Goal: Transaction & Acquisition: Book appointment/travel/reservation

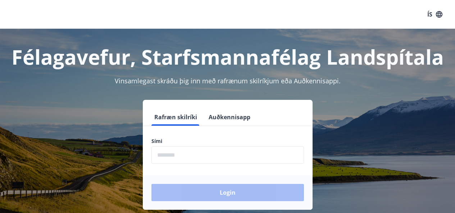
click at [59, 139] on div "Rafræn skilríki Auðkennisapp Sími ​ Login" at bounding box center [228, 155] width 438 height 110
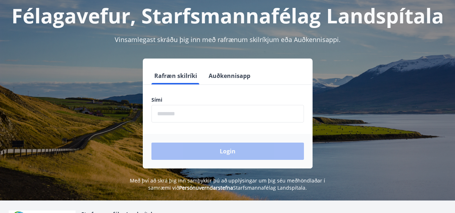
scroll to position [42, 0]
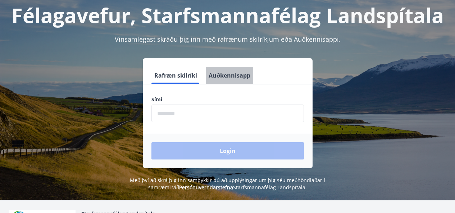
click at [235, 74] on button "Auðkennisapp" at bounding box center [230, 75] width 48 height 17
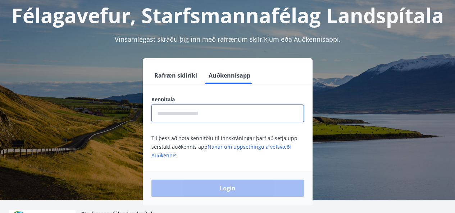
click at [165, 116] on input "text" at bounding box center [228, 114] width 153 height 18
type input "**********"
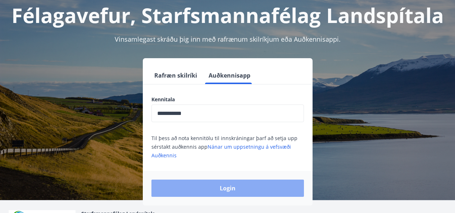
click at [230, 186] on button "Login" at bounding box center [228, 188] width 153 height 17
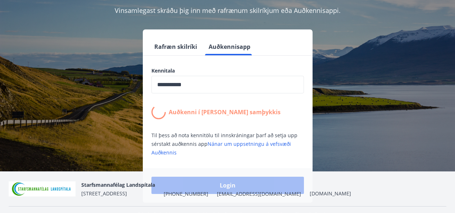
scroll to position [89, 0]
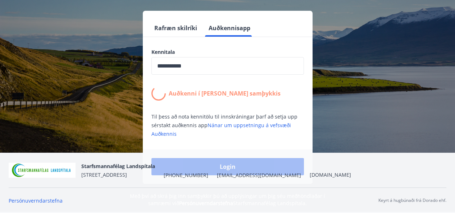
click at [226, 180] on div "Login" at bounding box center [228, 167] width 170 height 35
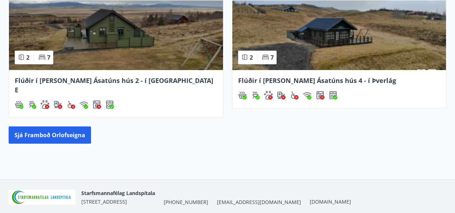
scroll to position [418, 0]
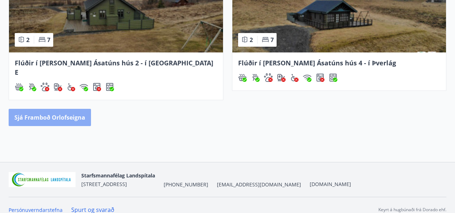
click at [51, 109] on button "Sjá framboð orlofseigna" at bounding box center [50, 117] width 82 height 17
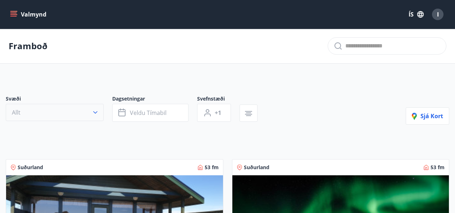
click at [94, 111] on icon "button" at bounding box center [95, 112] width 7 height 7
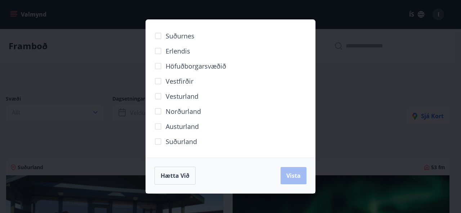
click at [176, 145] on span "Suðurland" at bounding box center [181, 141] width 31 height 9
click at [292, 176] on span "Vista" at bounding box center [293, 176] width 14 height 8
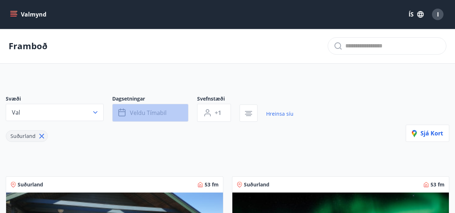
click at [126, 111] on icon "button" at bounding box center [122, 113] width 9 height 9
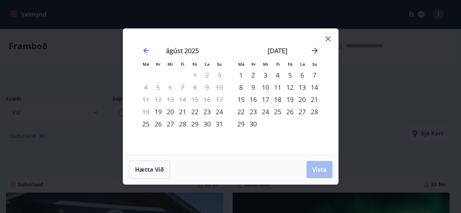
click at [314, 50] on icon "Move forward to switch to the next month." at bounding box center [314, 50] width 9 height 9
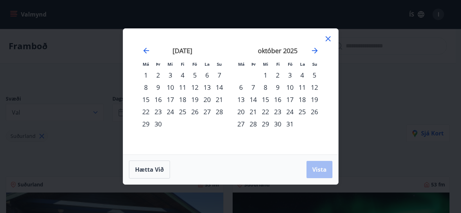
click at [290, 75] on div "3" at bounding box center [290, 75] width 12 height 12
click at [316, 75] on div "5" at bounding box center [314, 75] width 12 height 12
click at [318, 166] on span "Vista" at bounding box center [319, 170] width 14 height 8
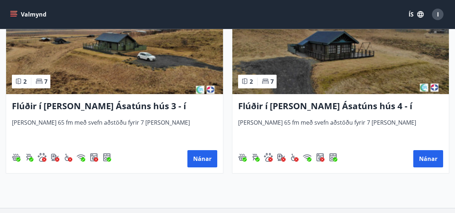
scroll to position [384, 0]
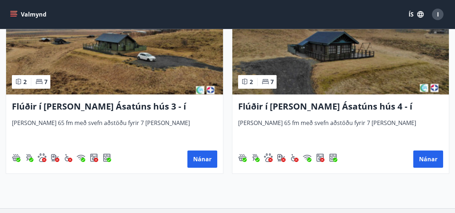
click at [298, 122] on span "[PERSON_NAME] 65 fm með svefn aðstöðu fyrir 7 [PERSON_NAME]" at bounding box center [341, 131] width 206 height 24
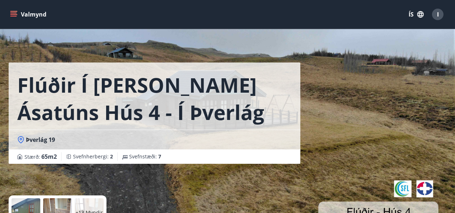
click at [298, 122] on div "Flúðir í [PERSON_NAME] Ásatúns hús 4 - í Þverlág" at bounding box center [155, 96] width 292 height 67
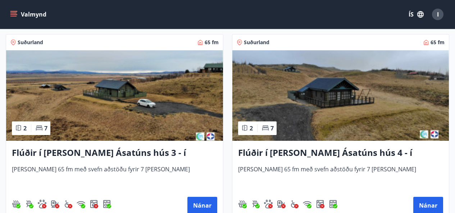
scroll to position [337, 0]
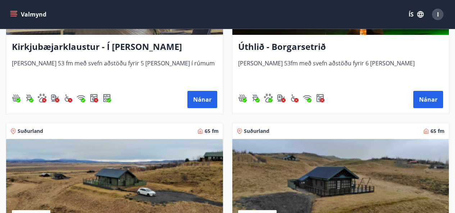
click at [76, 125] on div "Suðurland 65 fm" at bounding box center [114, 131] width 217 height 16
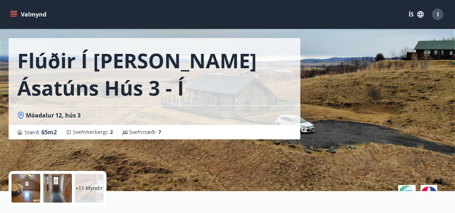
scroll to position [24, 0]
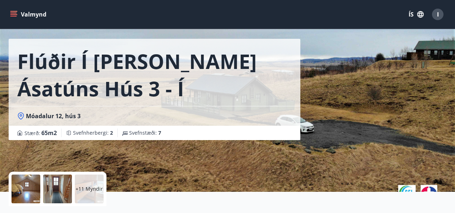
click at [221, 178] on div "+11 Myndir" at bounding box center [153, 189] width 289 height 35
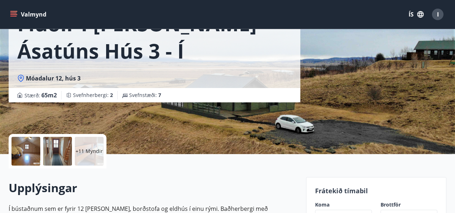
scroll to position [56, 0]
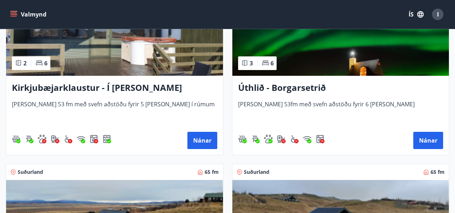
scroll to position [172, 0]
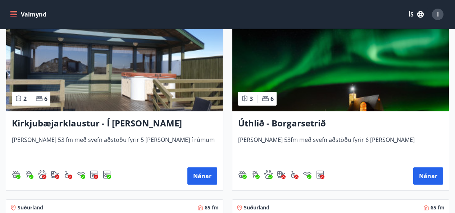
click at [362, 72] on img at bounding box center [341, 66] width 217 height 91
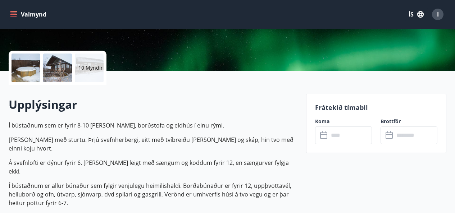
scroll to position [145, 0]
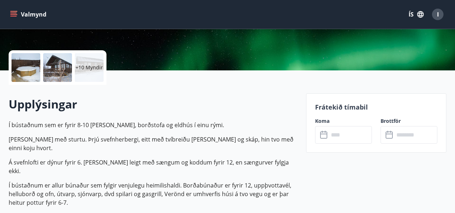
click at [326, 138] on icon at bounding box center [323, 135] width 7 height 7
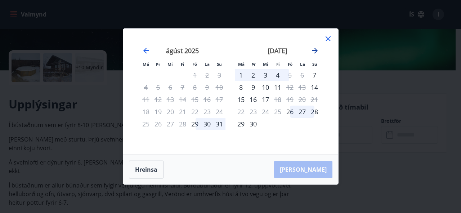
click at [316, 49] on icon "Move forward to switch to the next month." at bounding box center [314, 50] width 9 height 9
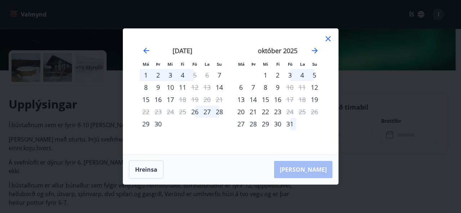
click at [289, 77] on div "3" at bounding box center [290, 75] width 12 height 12
click at [328, 37] on icon at bounding box center [328, 39] width 9 height 9
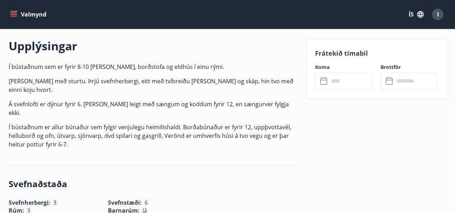
scroll to position [204, 0]
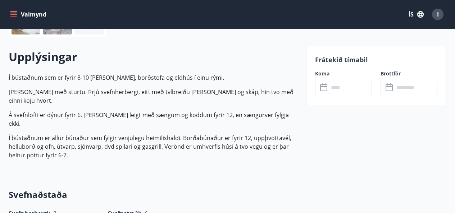
scroll to position [191, 0]
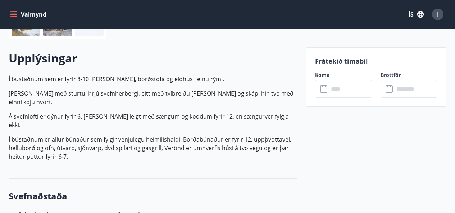
click at [315, 80] on div "Koma ​ ​" at bounding box center [340, 85] width 66 height 26
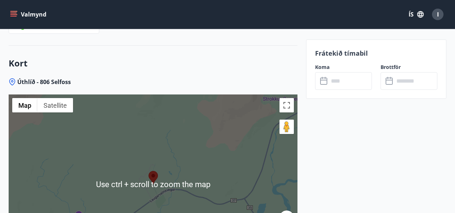
scroll to position [1151, 0]
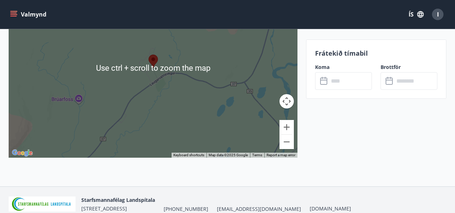
click at [71, 144] on div "Úthlíð - 806 Selfoss ← Move left → Move right ↑ Move up ↓ Move down + Zoom in -…" at bounding box center [153, 73] width 289 height 225
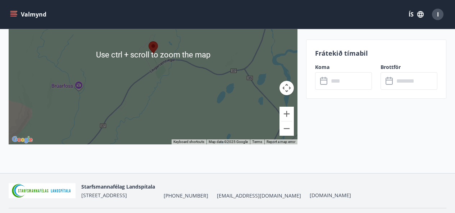
click at [71, 144] on div "Úthlíð - 806 Selfoss ← Move left → Move right ↑ Move up ↓ Move down + Zoom in -…" at bounding box center [153, 60] width 289 height 225
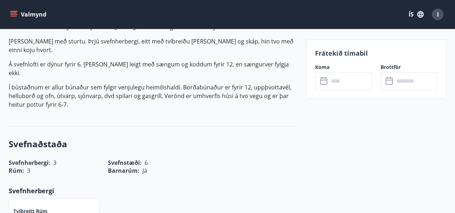
click at [71, 158] on div "Rúm : 3" at bounding box center [49, 166] width 99 height 17
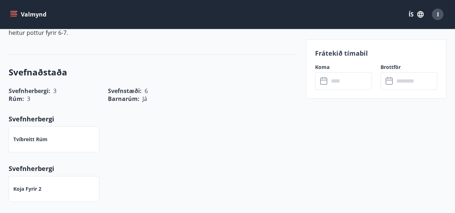
click at [71, 143] on div "Svefnaðstaða Svefnherbergi : 3 Svefnstæði : 6 Rúm : 3 Barnarúm : Já Svefnherber…" at bounding box center [153, 159] width 289 height 209
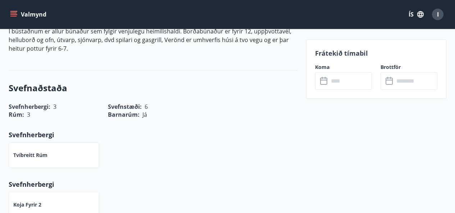
scroll to position [299, 0]
click at [234, 145] on div "Tvíbreitt rúm" at bounding box center [149, 152] width 298 height 35
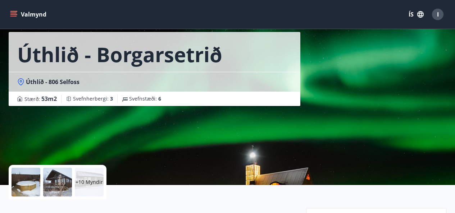
scroll to position [0, 0]
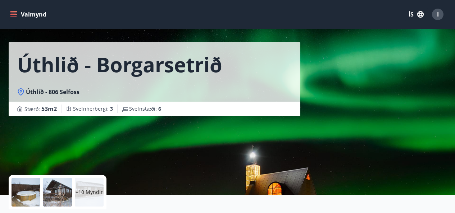
click at [230, 164] on div "Úthlið - Borgarsetrið Úthlíð - 806 Selfoss Stærð : 53 m2 Svefnherbergi : 3 Svef…" at bounding box center [155, 87] width 292 height 216
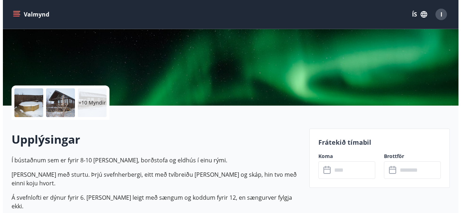
scroll to position [109, 0]
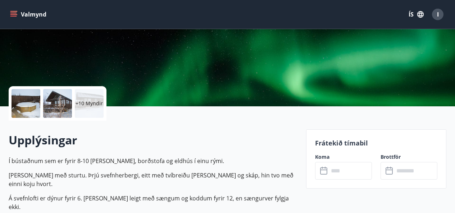
drag, startPoint x: 122, startPoint y: 122, endPoint x: 24, endPoint y: 92, distance: 102.6
click at [24, 92] on div at bounding box center [26, 103] width 29 height 29
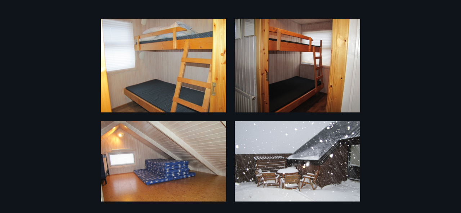
scroll to position [331, 0]
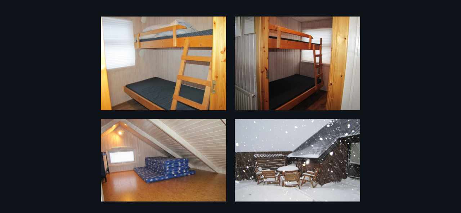
click at [261, 94] on img at bounding box center [297, 64] width 125 height 94
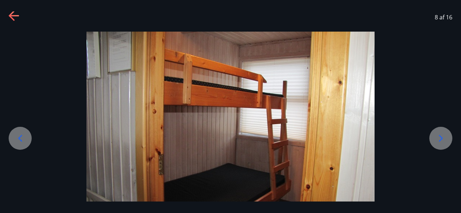
click at [261, 94] on img at bounding box center [230, 140] width 288 height 216
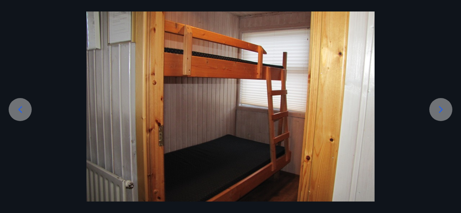
click at [261, 94] on img at bounding box center [230, 111] width 288 height 216
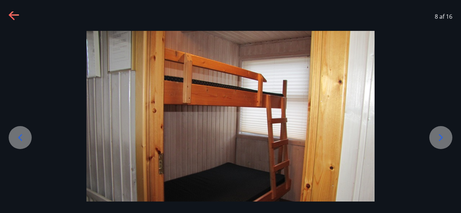
scroll to position [54, 0]
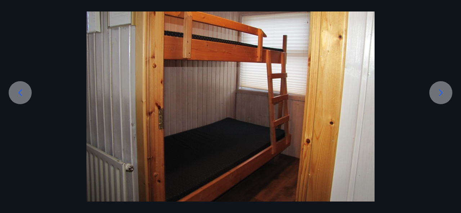
click at [441, 93] on icon at bounding box center [441, 93] width 12 height 12
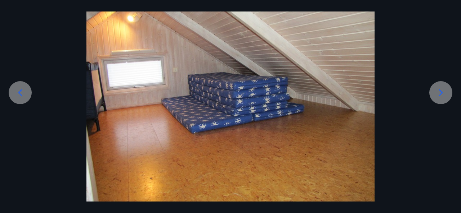
click at [441, 93] on icon at bounding box center [441, 93] width 12 height 12
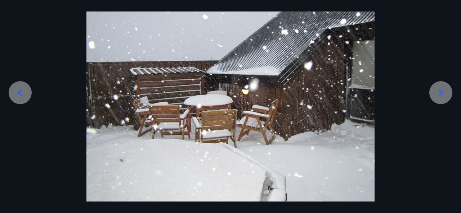
click at [441, 93] on icon at bounding box center [441, 93] width 12 height 12
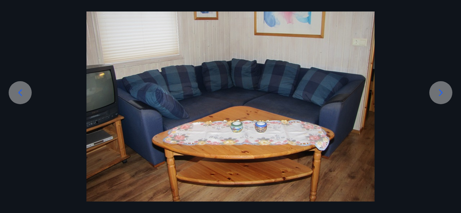
click at [441, 93] on icon at bounding box center [441, 93] width 12 height 12
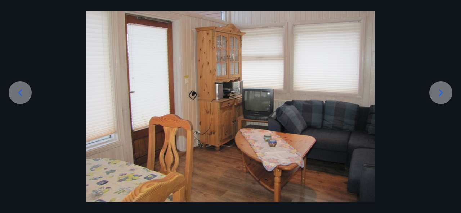
click at [441, 93] on icon at bounding box center [441, 93] width 12 height 12
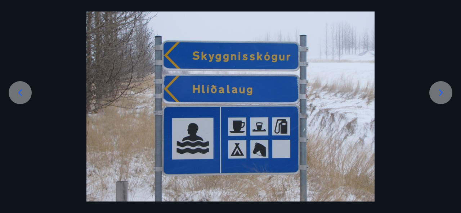
click at [441, 93] on icon at bounding box center [441, 93] width 12 height 12
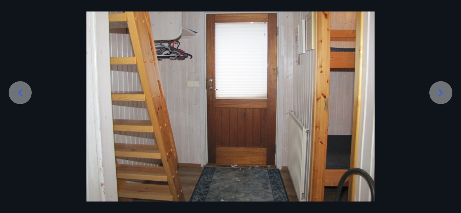
click at [441, 93] on icon at bounding box center [441, 93] width 12 height 12
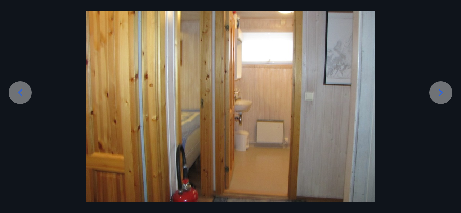
click at [441, 93] on icon at bounding box center [441, 93] width 12 height 12
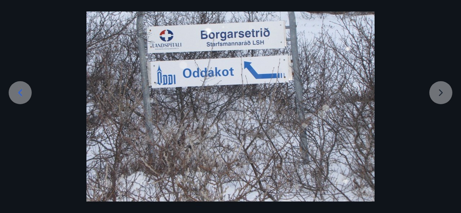
click at [441, 93] on div at bounding box center [230, 94] width 461 height 216
click at [22, 90] on icon at bounding box center [20, 93] width 12 height 12
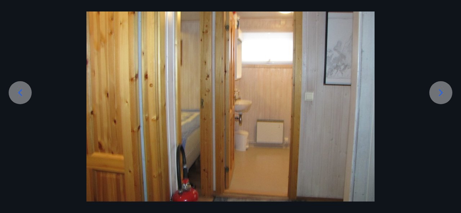
click at [22, 90] on icon at bounding box center [20, 93] width 12 height 12
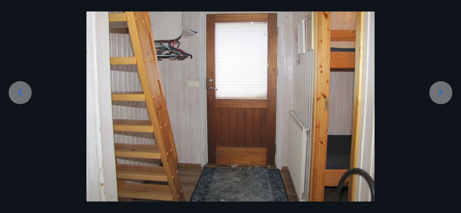
click at [22, 90] on icon at bounding box center [20, 93] width 12 height 12
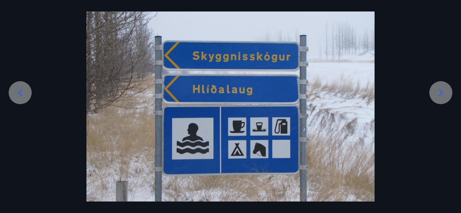
click at [22, 90] on icon at bounding box center [20, 93] width 12 height 12
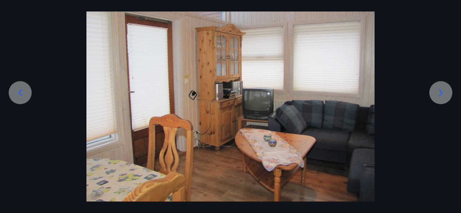
click at [22, 90] on icon at bounding box center [20, 93] width 12 height 12
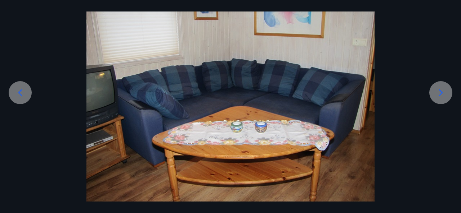
click at [22, 90] on icon at bounding box center [20, 93] width 12 height 12
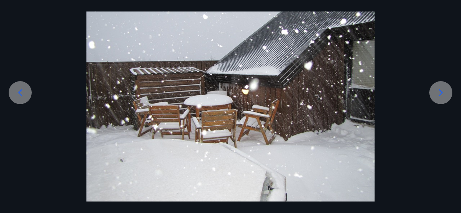
click at [22, 90] on icon at bounding box center [20, 93] width 12 height 12
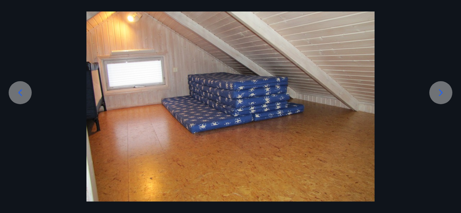
click at [22, 90] on icon at bounding box center [20, 93] width 12 height 12
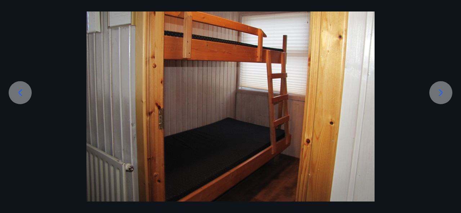
click at [22, 90] on icon at bounding box center [20, 93] width 12 height 12
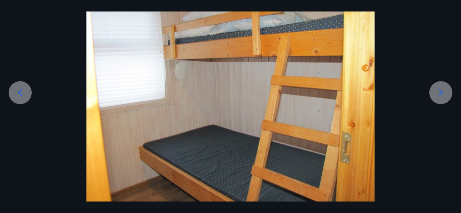
click at [22, 90] on icon at bounding box center [20, 93] width 12 height 12
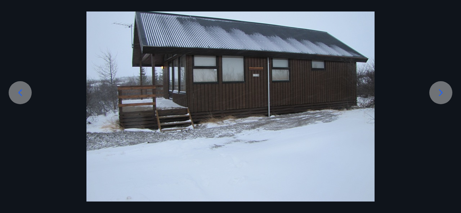
click at [22, 90] on icon at bounding box center [20, 93] width 12 height 12
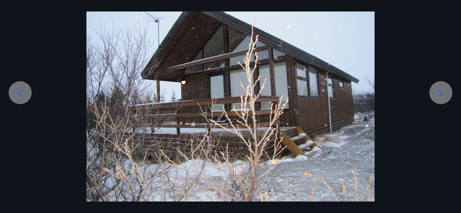
click at [22, 90] on icon at bounding box center [20, 93] width 12 height 12
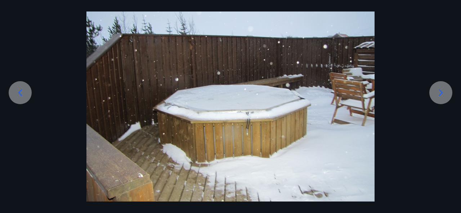
click at [24, 87] on div at bounding box center [20, 92] width 23 height 23
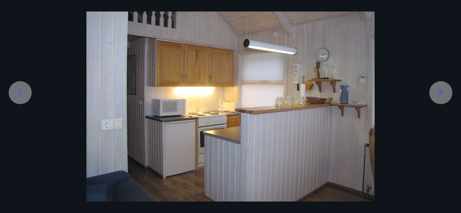
click at [24, 87] on div at bounding box center [20, 92] width 23 height 23
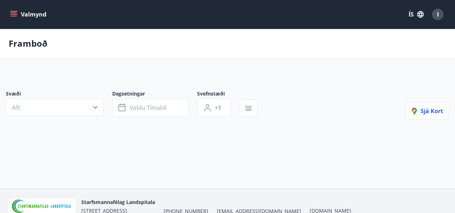
click at [90, 15] on div "Valmynd ÍS I" at bounding box center [228, 14] width 438 height 17
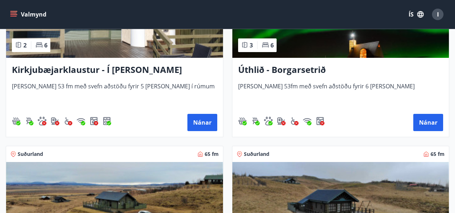
scroll to position [325, 0]
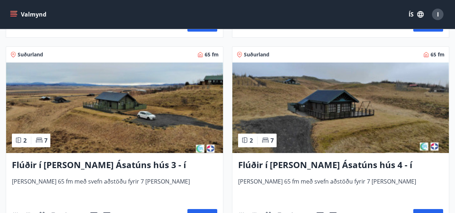
click at [121, 119] on img at bounding box center [114, 108] width 217 height 91
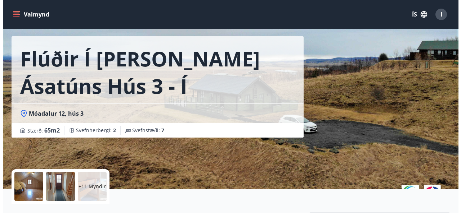
scroll to position [33, 0]
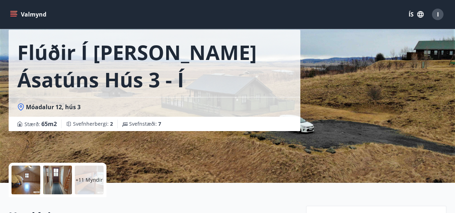
click at [26, 184] on div at bounding box center [26, 180] width 29 height 29
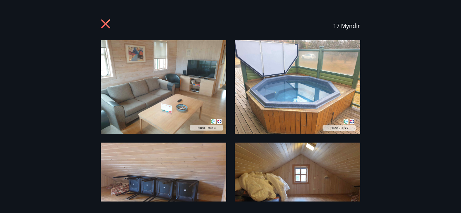
click at [163, 97] on img at bounding box center [163, 87] width 125 height 94
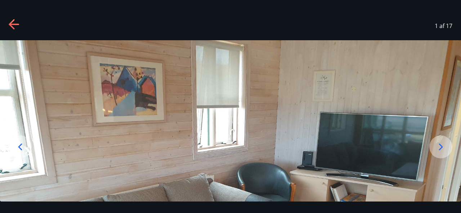
click at [163, 97] on img at bounding box center [230, 213] width 461 height 346
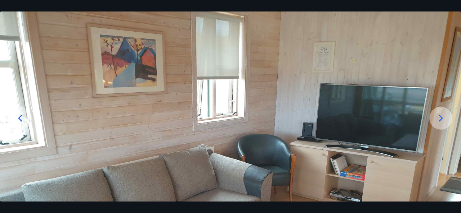
click at [163, 97] on img at bounding box center [230, 185] width 461 height 346
click at [437, 114] on icon at bounding box center [441, 119] width 12 height 12
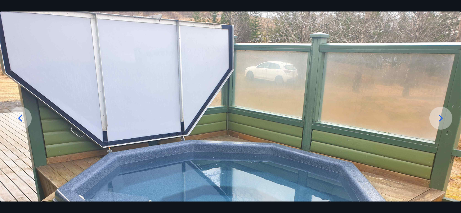
click at [437, 114] on icon at bounding box center [441, 119] width 12 height 12
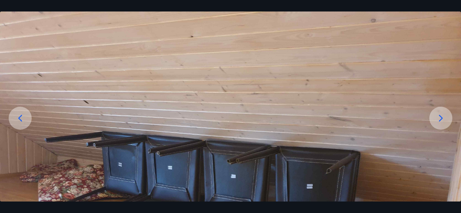
click at [437, 114] on icon at bounding box center [441, 119] width 12 height 12
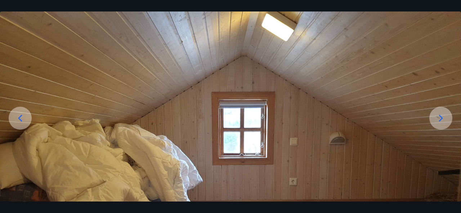
click at [437, 114] on icon at bounding box center [441, 119] width 12 height 12
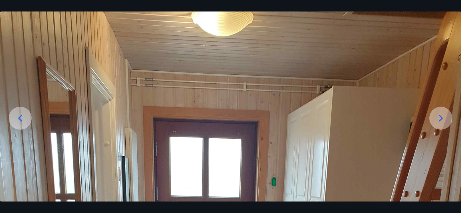
click at [437, 114] on icon at bounding box center [441, 119] width 12 height 12
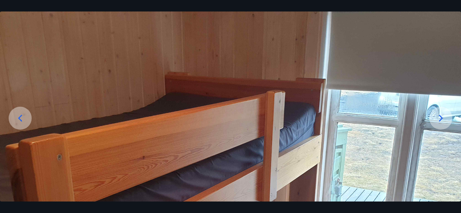
click at [437, 114] on icon at bounding box center [441, 119] width 12 height 12
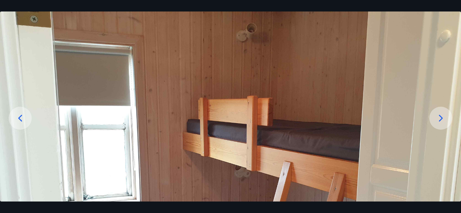
click at [437, 114] on icon at bounding box center [441, 119] width 12 height 12
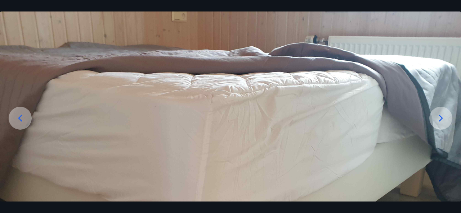
click at [437, 114] on icon at bounding box center [441, 119] width 12 height 12
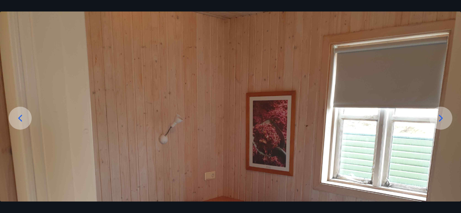
click at [437, 114] on icon at bounding box center [441, 119] width 12 height 12
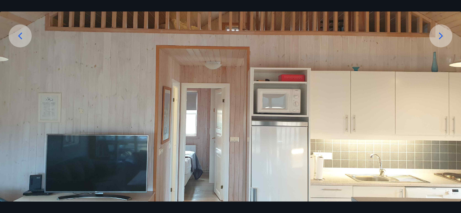
scroll to position [100, 0]
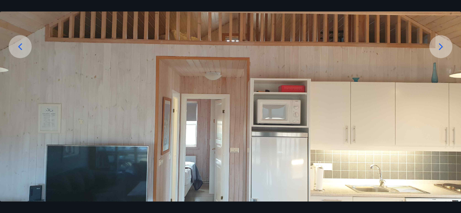
click at [384, 143] on img at bounding box center [230, 113] width 461 height 346
click at [442, 47] on icon at bounding box center [441, 46] width 4 height 7
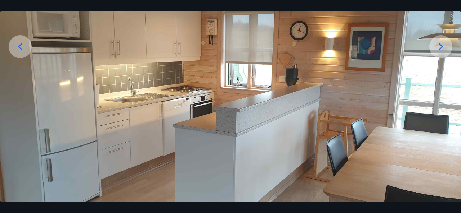
click at [442, 47] on icon at bounding box center [441, 46] width 4 height 7
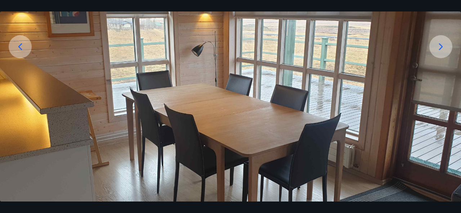
click at [442, 47] on icon at bounding box center [441, 46] width 4 height 7
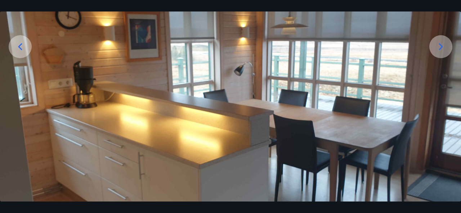
click at [442, 47] on icon at bounding box center [441, 46] width 4 height 7
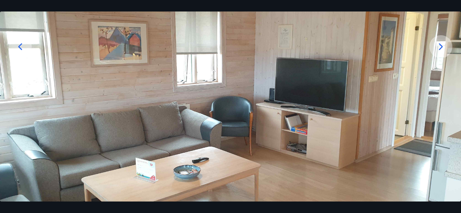
click at [442, 47] on icon at bounding box center [441, 46] width 4 height 7
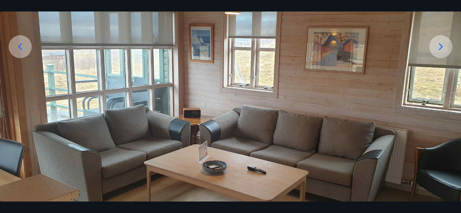
click at [442, 47] on icon at bounding box center [441, 46] width 4 height 7
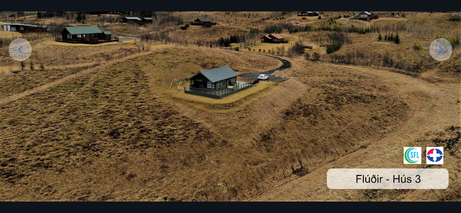
scroll to position [98, 0]
click at [182, 131] on img at bounding box center [230, 72] width 461 height 259
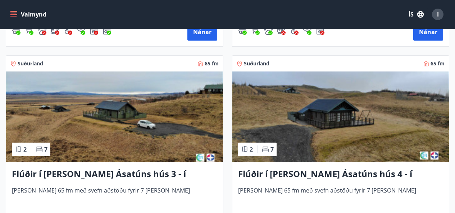
scroll to position [316, 0]
click at [93, 144] on img at bounding box center [114, 117] width 217 height 91
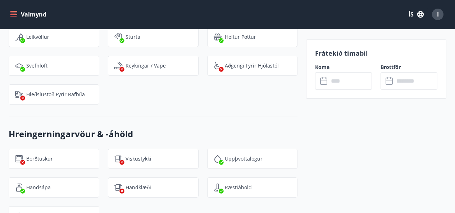
scroll to position [921, 0]
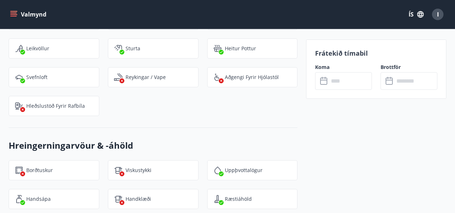
click at [322, 81] on icon at bounding box center [324, 81] width 9 height 9
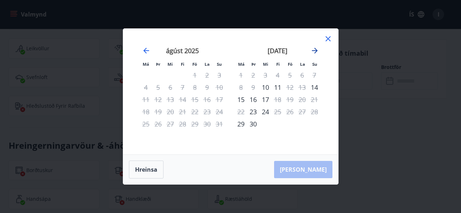
click at [315, 50] on icon "Move forward to switch to the next month." at bounding box center [314, 50] width 9 height 9
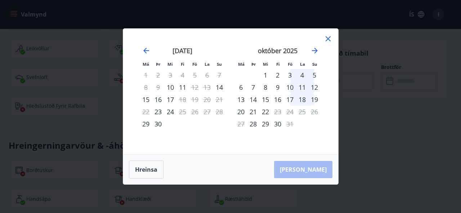
click at [288, 74] on div "3" at bounding box center [290, 75] width 12 height 12
click at [289, 73] on div "3" at bounding box center [290, 75] width 12 height 12
drag, startPoint x: 289, startPoint y: 73, endPoint x: 290, endPoint y: 81, distance: 7.6
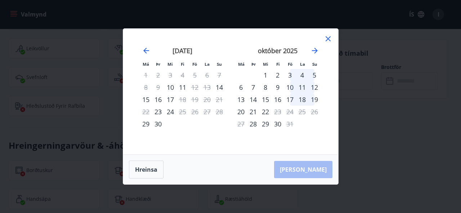
click at [290, 81] on div "3" at bounding box center [290, 75] width 12 height 12
click at [327, 39] on icon at bounding box center [328, 39] width 9 height 9
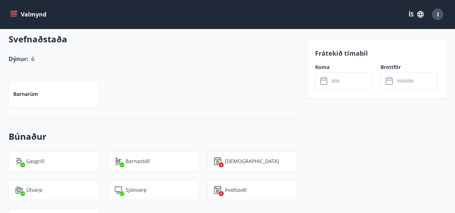
scroll to position [506, 0]
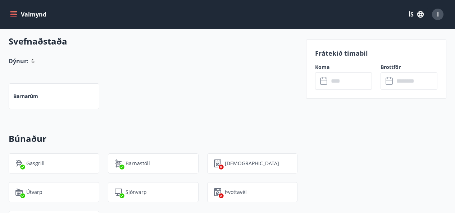
click at [16, 13] on icon "menu" at bounding box center [13, 13] width 6 height 1
click at [171, 47] on h3 "Svefnaðstaða" at bounding box center [153, 41] width 289 height 12
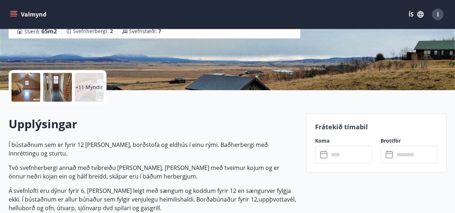
scroll to position [125, 0]
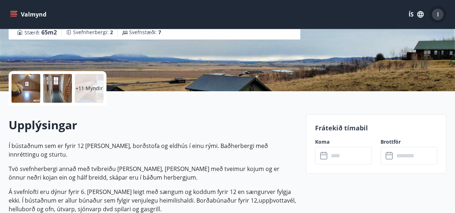
click at [437, 14] on div "I" at bounding box center [438, 15] width 12 height 12
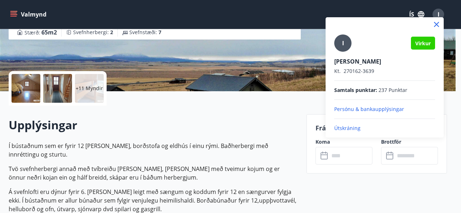
click at [423, 45] on span "Virkur" at bounding box center [422, 43] width 15 height 7
click at [344, 43] on div "I" at bounding box center [342, 43] width 17 height 17
click at [344, 53] on input "I" at bounding box center [383, 57] width 98 height 8
click at [435, 24] on icon at bounding box center [436, 24] width 9 height 9
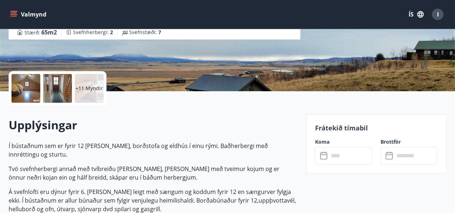
click at [325, 159] on icon at bounding box center [324, 156] width 9 height 9
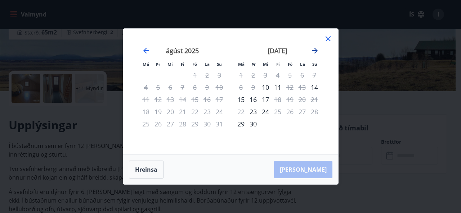
click at [314, 51] on icon "Move forward to switch to the next month." at bounding box center [315, 51] width 6 height 6
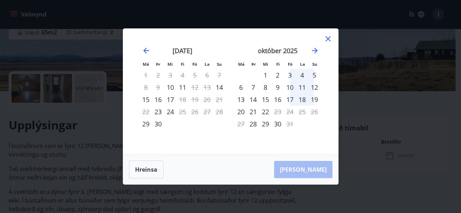
click at [289, 73] on div "3" at bounding box center [290, 75] width 12 height 12
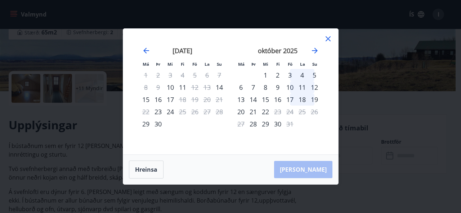
click at [289, 73] on div "3" at bounding box center [290, 75] width 12 height 12
click at [152, 169] on button "Hreinsa" at bounding box center [146, 170] width 35 height 18
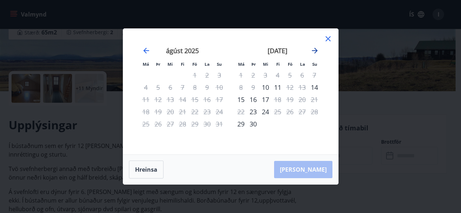
click at [312, 50] on icon "Move forward to switch to the next month." at bounding box center [314, 50] width 9 height 9
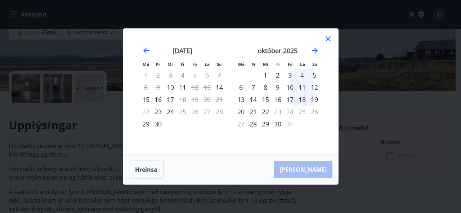
click at [287, 75] on div "3" at bounding box center [290, 75] width 12 height 12
click at [313, 74] on div "5" at bounding box center [314, 75] width 12 height 12
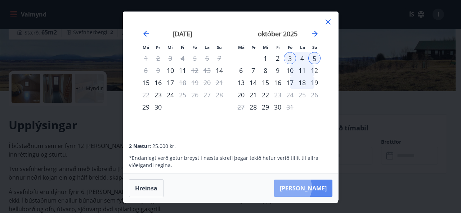
click at [311, 188] on button "[PERSON_NAME]" at bounding box center [303, 188] width 58 height 17
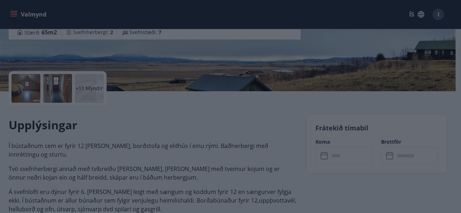
type input "******"
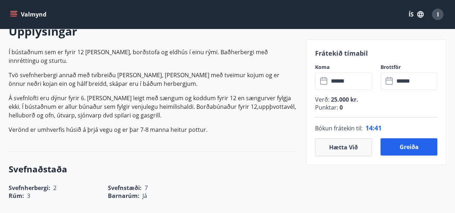
scroll to position [218, 0]
click at [413, 148] on button "Greiða" at bounding box center [409, 147] width 57 height 17
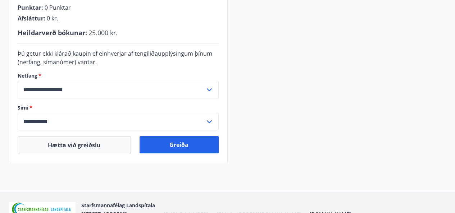
scroll to position [214, 0]
click at [189, 163] on div "**********" at bounding box center [118, 23] width 219 height 280
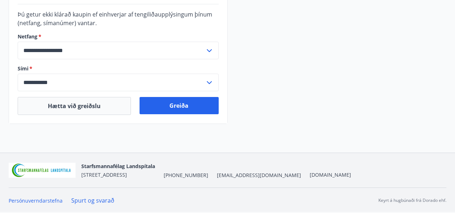
scroll to position [253, 0]
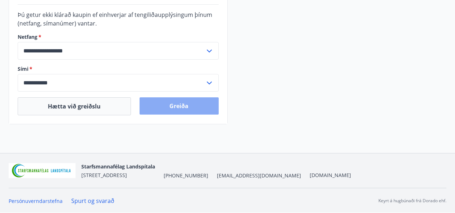
click at [177, 108] on button "Greiða" at bounding box center [179, 106] width 79 height 17
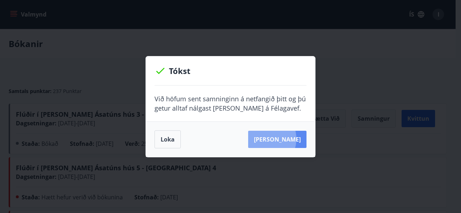
click at [275, 139] on button "Sjá samning" at bounding box center [277, 139] width 58 height 17
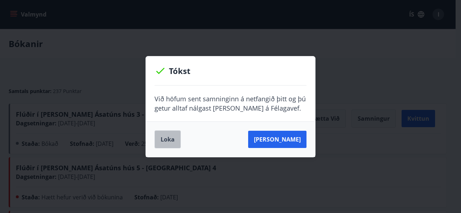
click at [172, 139] on button "Loka" at bounding box center [167, 140] width 26 height 18
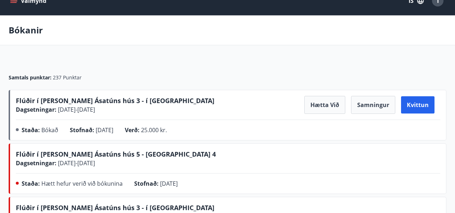
scroll to position [13, 0]
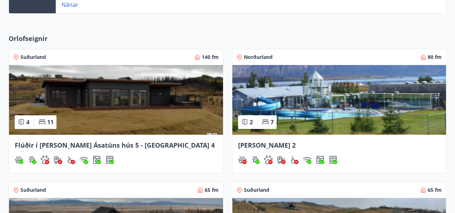
scroll to position [266, 0]
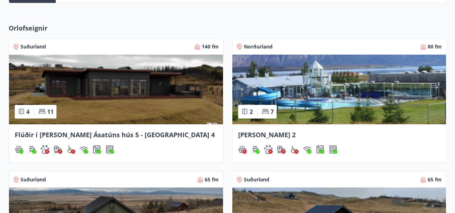
click at [110, 99] on img at bounding box center [116, 90] width 214 height 70
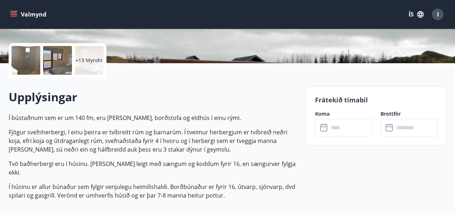
scroll to position [153, 0]
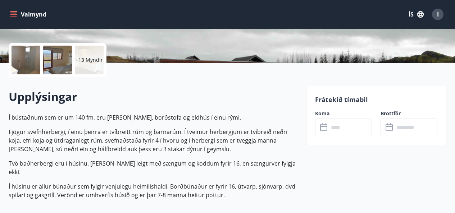
click at [325, 129] on icon at bounding box center [324, 127] width 9 height 9
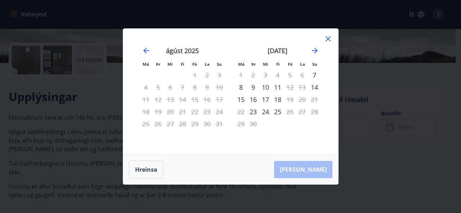
click at [290, 75] on div "5" at bounding box center [290, 75] width 12 height 12
click at [291, 74] on div "5" at bounding box center [290, 75] width 12 height 12
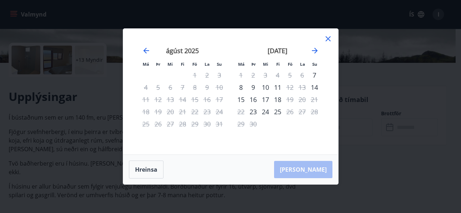
drag, startPoint x: 291, startPoint y: 74, endPoint x: 240, endPoint y: 88, distance: 52.7
click at [240, 88] on tbody "1 2 3 4 5 6 7 8 9 10 11 12 13 14 15 16 17 18 19 20 21 22 23 24 25 26 27 28 29 30" at bounding box center [278, 99] width 86 height 61
click at [313, 49] on icon "Move forward to switch to the next month." at bounding box center [314, 50] width 9 height 9
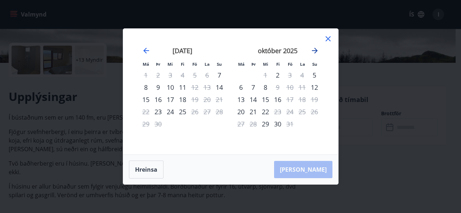
click at [313, 49] on icon "Move forward to switch to the next month." at bounding box center [314, 50] width 9 height 9
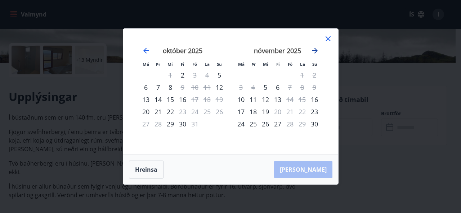
click at [313, 49] on icon "Move forward to switch to the next month." at bounding box center [314, 50] width 9 height 9
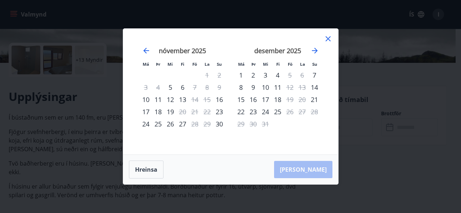
click at [277, 74] on div "4" at bounding box center [277, 75] width 12 height 12
click at [277, 76] on div "4" at bounding box center [277, 75] width 12 height 12
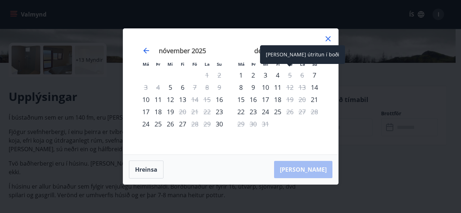
click at [291, 74] on div "5" at bounding box center [290, 75] width 12 height 12
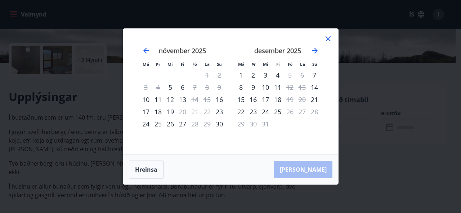
click at [328, 35] on icon at bounding box center [328, 39] width 9 height 9
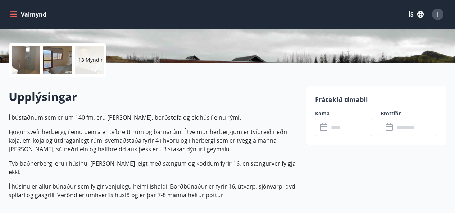
click at [287, 60] on div "+13 Myndir" at bounding box center [153, 60] width 289 height 35
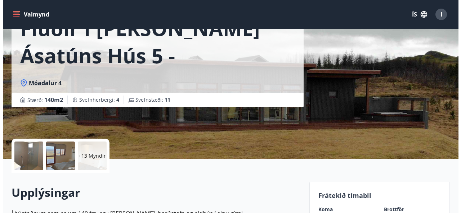
scroll to position [57, 0]
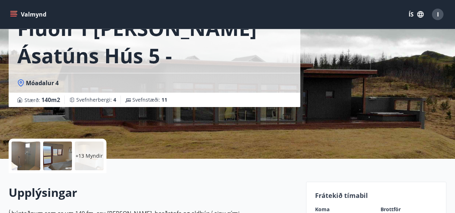
click at [23, 153] on div at bounding box center [26, 156] width 29 height 29
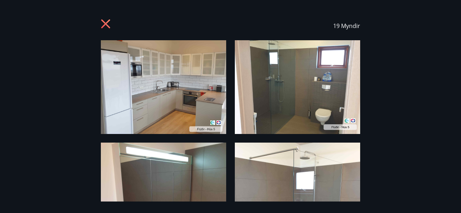
click at [150, 111] on img at bounding box center [163, 87] width 125 height 94
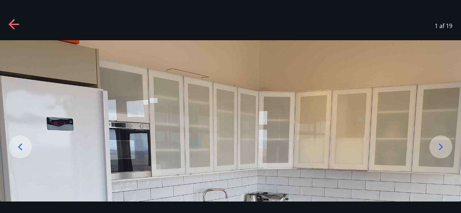
click at [441, 144] on icon at bounding box center [441, 147] width 12 height 12
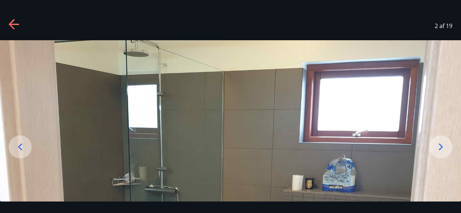
click at [441, 144] on icon at bounding box center [441, 147] width 12 height 12
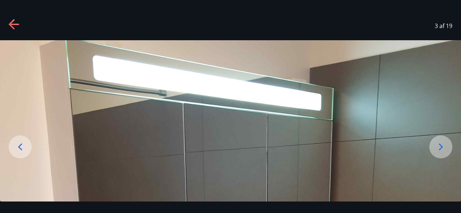
click at [441, 144] on icon at bounding box center [441, 147] width 12 height 12
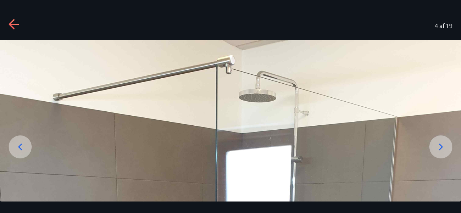
click at [441, 144] on icon at bounding box center [441, 147] width 12 height 12
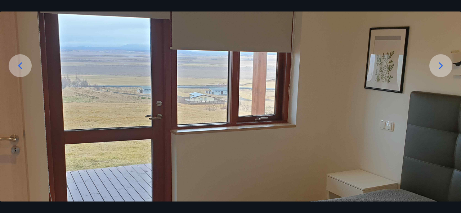
scroll to position [81, 0]
click at [444, 63] on icon at bounding box center [441, 66] width 12 height 12
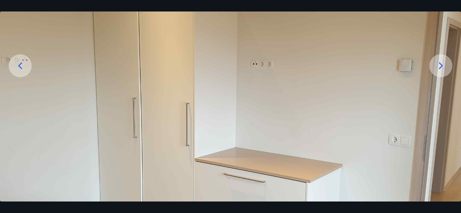
click at [444, 63] on icon at bounding box center [441, 66] width 12 height 12
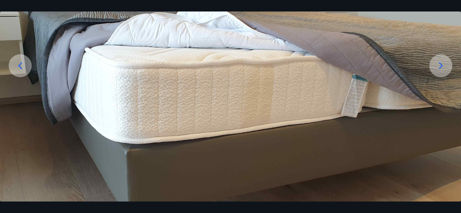
click at [444, 63] on icon at bounding box center [441, 66] width 12 height 12
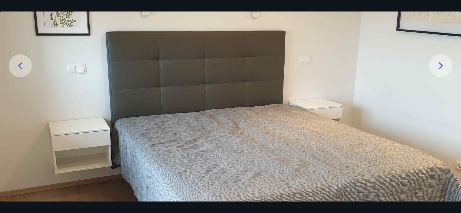
click at [444, 63] on icon at bounding box center [441, 66] width 12 height 12
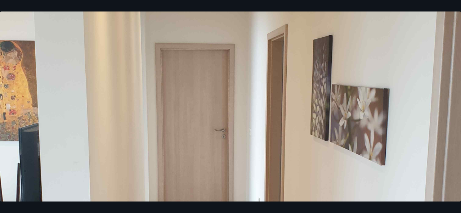
scroll to position [179, 0]
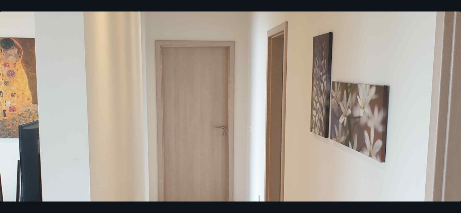
click at [170, 1] on div "9 af 19" at bounding box center [230, 106] width 461 height 213
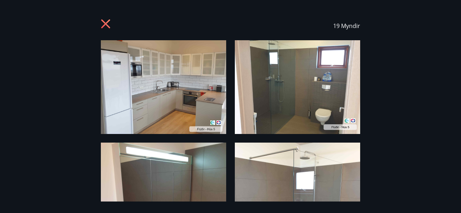
click at [168, 28] on div "19 Myndir" at bounding box center [230, 26] width 259 height 29
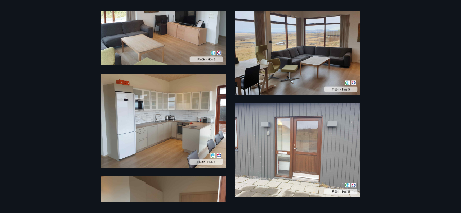
scroll to position [728, 0]
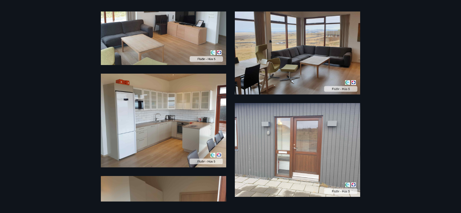
click at [159, 92] on img at bounding box center [163, 121] width 125 height 94
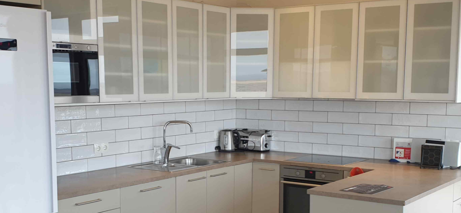
scroll to position [90, 0]
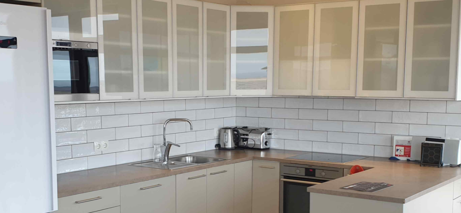
click at [276, 57] on img at bounding box center [230, 123] width 461 height 346
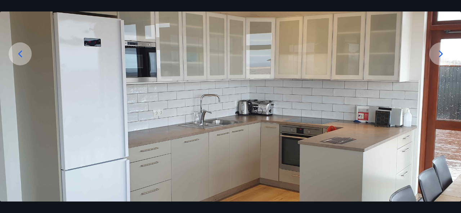
scroll to position [93, 0]
click at [443, 53] on icon at bounding box center [441, 54] width 12 height 12
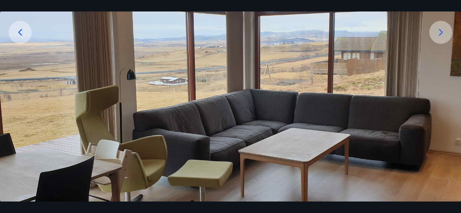
scroll to position [114, 0]
click at [441, 32] on icon at bounding box center [441, 32] width 4 height 7
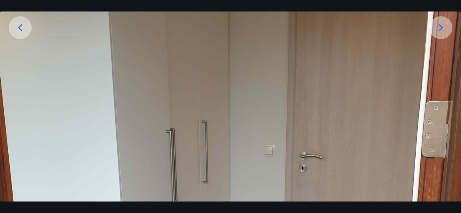
scroll to position [120, 0]
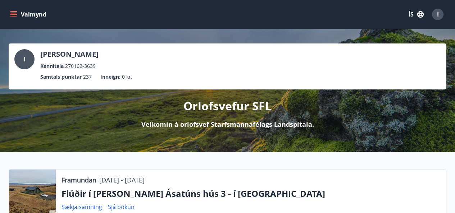
scroll to position [6, 0]
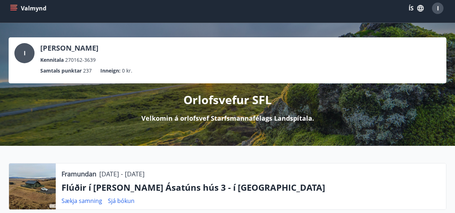
click at [14, 9] on icon "menu" at bounding box center [13, 8] width 7 height 7
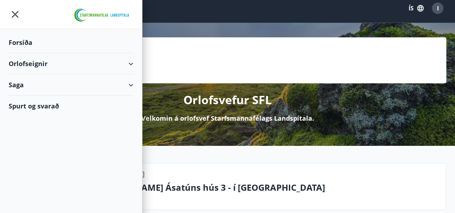
click at [20, 43] on div "Forsíða" at bounding box center [71, 42] width 125 height 21
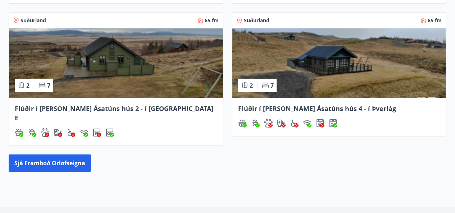
scroll to position [425, 0]
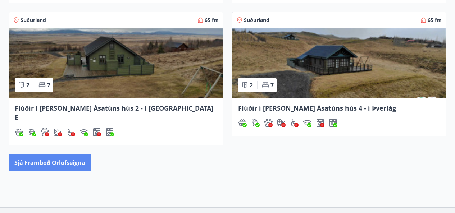
click at [54, 154] on button "Sjá framboð orlofseigna" at bounding box center [50, 162] width 82 height 17
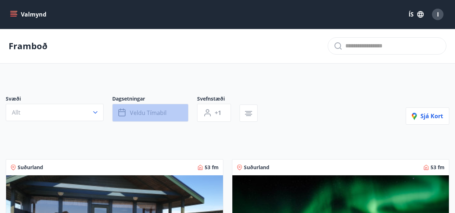
click at [122, 113] on icon "button" at bounding box center [122, 113] width 9 height 9
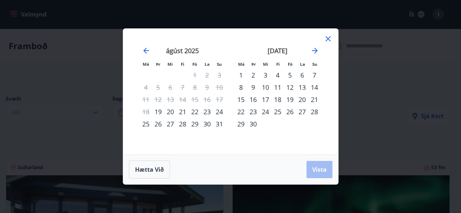
click at [291, 76] on div "5" at bounding box center [290, 75] width 12 height 12
click at [314, 74] on div "7" at bounding box center [314, 75] width 12 height 12
click at [317, 167] on span "Vista" at bounding box center [319, 170] width 14 height 8
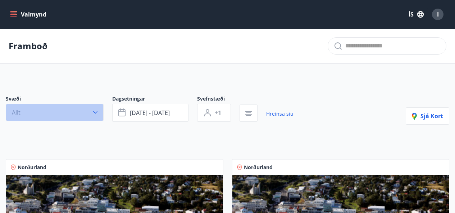
click at [95, 113] on icon "button" at bounding box center [95, 113] width 4 height 3
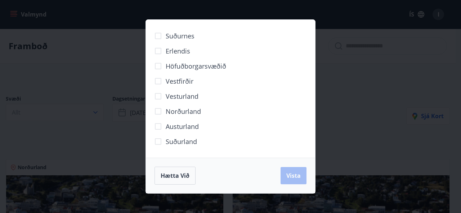
click at [182, 64] on span "Höfuðborgarsvæðið" at bounding box center [196, 66] width 60 height 9
click at [286, 174] on span "Vista" at bounding box center [293, 176] width 14 height 8
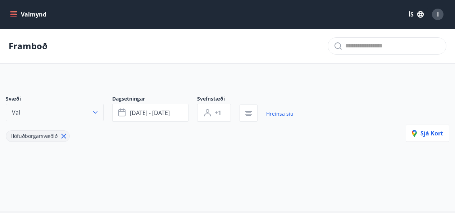
click at [97, 112] on icon "button" at bounding box center [95, 112] width 7 height 7
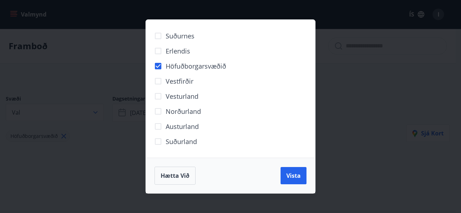
click at [65, 136] on div "Suðurnes Erlendis Höfuðborgarsvæðið [GEOGRAPHIC_DATA] [GEOGRAPHIC_DATA] [GEOGRA…" at bounding box center [230, 106] width 461 height 213
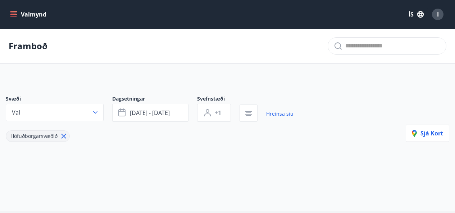
click at [61, 135] on icon at bounding box center [64, 136] width 8 height 8
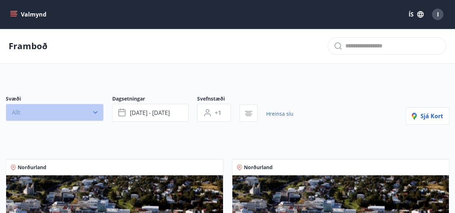
click at [94, 109] on button "Allt" at bounding box center [55, 112] width 98 height 17
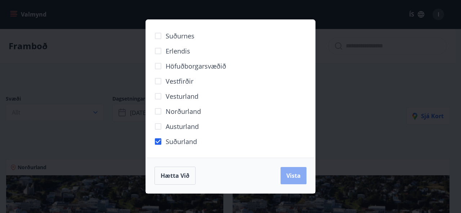
click at [290, 177] on span "Vista" at bounding box center [293, 176] width 14 height 8
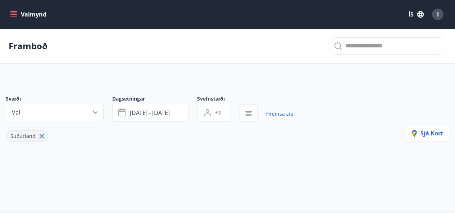
scroll to position [1, 0]
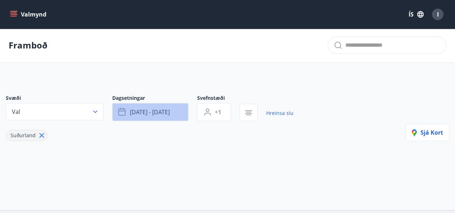
click at [123, 115] on icon "button" at bounding box center [122, 112] width 9 height 9
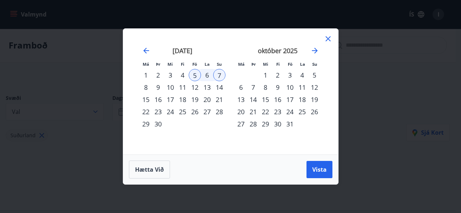
click at [195, 113] on div "26" at bounding box center [195, 112] width 12 height 12
click at [220, 112] on div "28" at bounding box center [219, 112] width 12 height 12
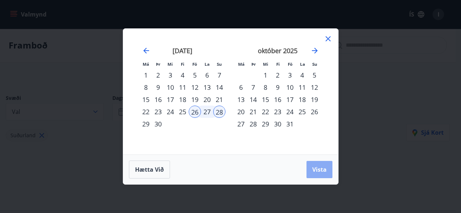
click at [314, 170] on span "Vista" at bounding box center [319, 170] width 14 height 8
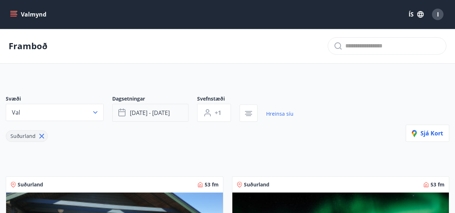
click at [170, 113] on span "[DATE] - [DATE]" at bounding box center [150, 113] width 40 height 8
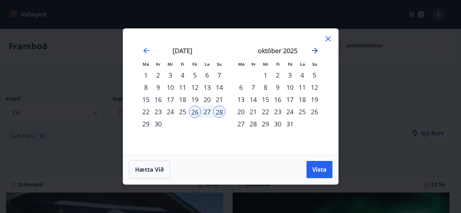
click at [313, 48] on icon "Move forward to switch to the next month." at bounding box center [314, 50] width 9 height 9
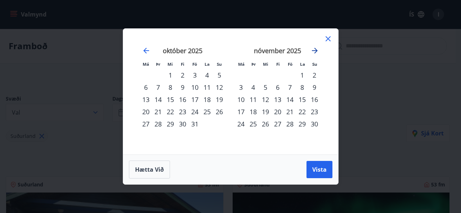
click at [313, 48] on icon "Move forward to switch to the next month." at bounding box center [314, 50] width 9 height 9
click at [194, 110] on div "21" at bounding box center [195, 112] width 12 height 12
click at [219, 109] on div "23" at bounding box center [219, 112] width 12 height 12
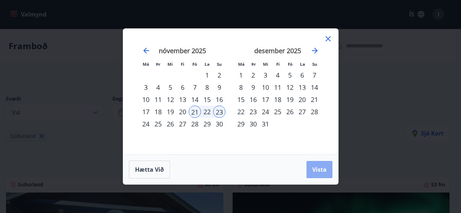
click at [316, 170] on span "Vista" at bounding box center [319, 170] width 14 height 8
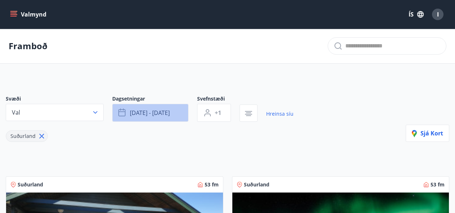
click at [179, 109] on button "[DATE] - [DATE]" at bounding box center [150, 113] width 76 height 18
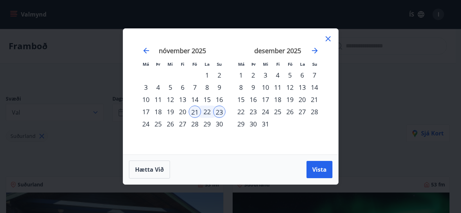
click at [196, 125] on div "28" at bounding box center [195, 124] width 12 height 12
click at [220, 123] on div "30" at bounding box center [219, 124] width 12 height 12
click at [316, 165] on button "Vista" at bounding box center [319, 169] width 26 height 17
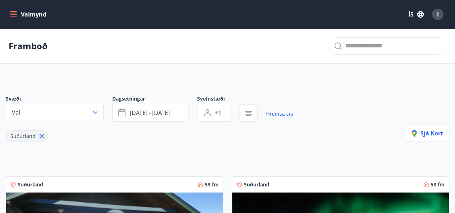
scroll to position [0, 0]
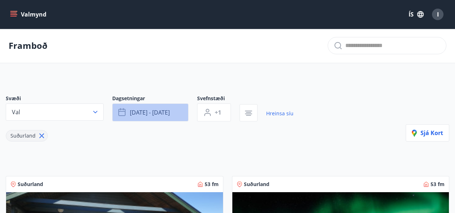
click at [177, 108] on button "[DATE] - [DATE]" at bounding box center [150, 113] width 76 height 18
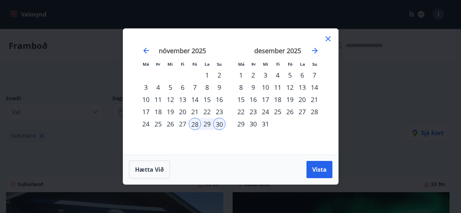
click at [289, 76] on div "5" at bounding box center [290, 75] width 12 height 12
click at [314, 75] on div "7" at bounding box center [314, 75] width 12 height 12
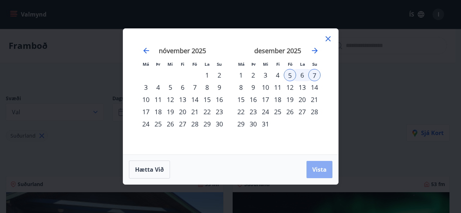
click at [319, 167] on span "Vista" at bounding box center [319, 170] width 14 height 8
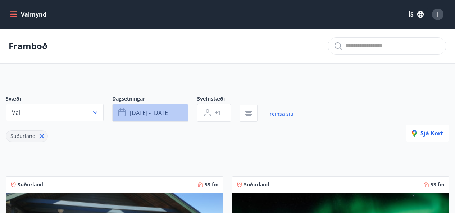
click at [181, 114] on button "[DATE] - [DATE]" at bounding box center [150, 113] width 76 height 18
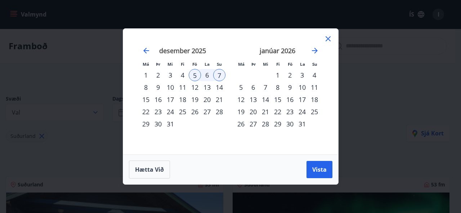
click at [289, 87] on div "9" at bounding box center [290, 87] width 12 height 12
click at [315, 86] on div "11" at bounding box center [314, 87] width 12 height 12
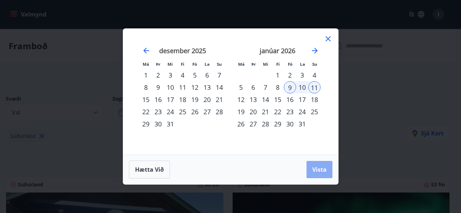
click at [321, 167] on span "Vista" at bounding box center [319, 170] width 14 height 8
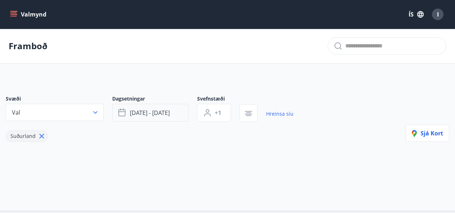
click at [142, 112] on span "[DATE] - [DATE]" at bounding box center [150, 113] width 40 height 8
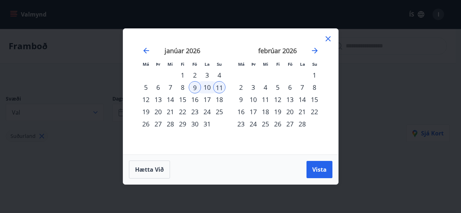
click at [290, 88] on div "6" at bounding box center [290, 87] width 12 height 12
click at [315, 87] on div "8" at bounding box center [314, 87] width 12 height 12
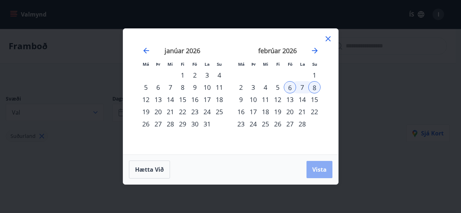
click at [319, 169] on span "Vista" at bounding box center [319, 170] width 14 height 8
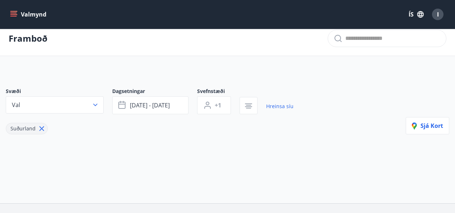
scroll to position [8, 0]
click at [280, 105] on link "Hreinsa síu" at bounding box center [279, 106] width 27 height 16
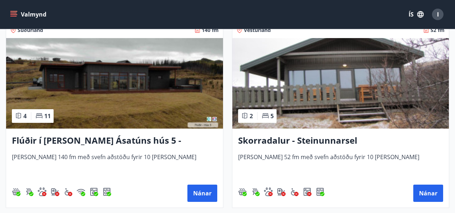
scroll to position [723, 0]
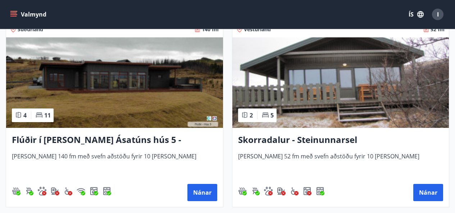
click at [305, 95] on img at bounding box center [341, 82] width 217 height 91
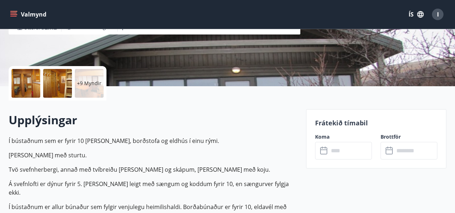
scroll to position [129, 0]
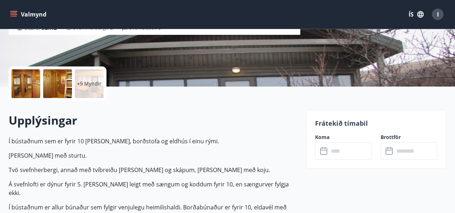
click at [86, 84] on p "+9 Myndir" at bounding box center [89, 83] width 24 height 7
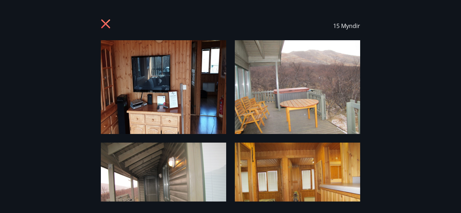
click at [168, 95] on img at bounding box center [163, 87] width 125 height 94
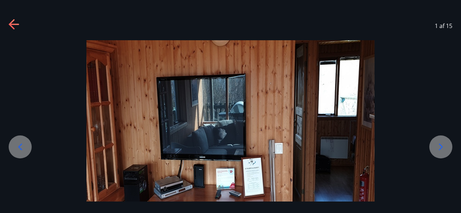
click at [438, 144] on icon at bounding box center [441, 147] width 12 height 12
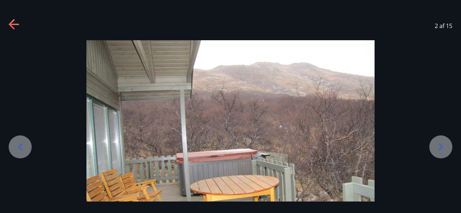
click at [438, 144] on icon at bounding box center [441, 147] width 12 height 12
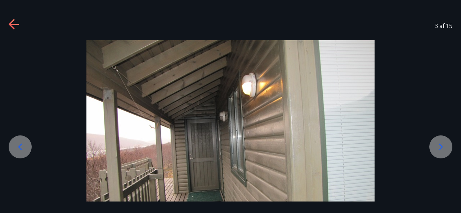
click at [438, 144] on icon at bounding box center [441, 147] width 12 height 12
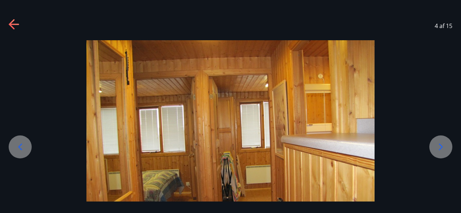
click at [438, 144] on icon at bounding box center [441, 147] width 12 height 12
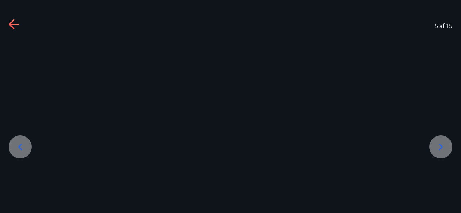
click at [438, 144] on icon at bounding box center [441, 147] width 12 height 12
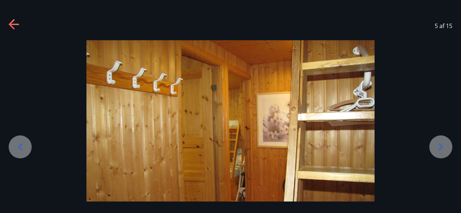
click at [438, 144] on icon at bounding box center [441, 147] width 12 height 12
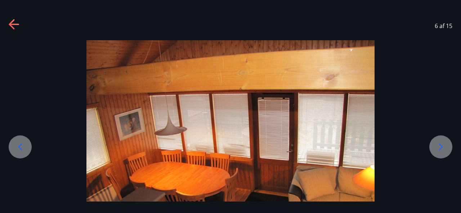
click at [438, 144] on icon at bounding box center [441, 147] width 12 height 12
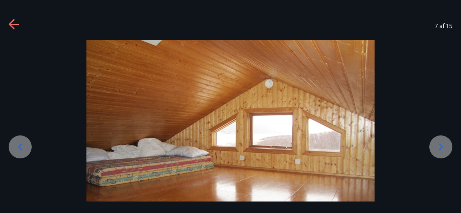
click at [438, 144] on icon at bounding box center [441, 147] width 12 height 12
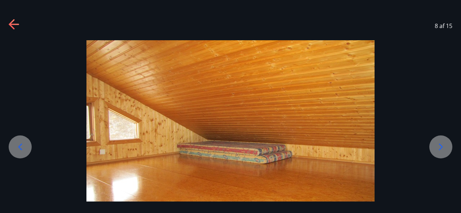
click at [438, 144] on icon at bounding box center [441, 147] width 12 height 12
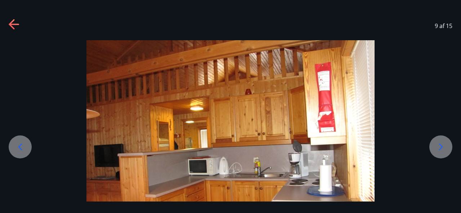
click at [438, 144] on icon at bounding box center [441, 147] width 12 height 12
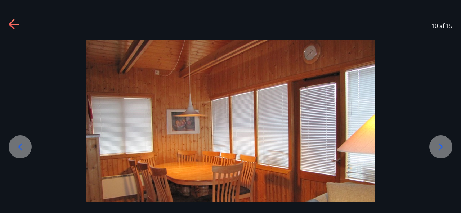
click at [438, 144] on icon at bounding box center [441, 147] width 12 height 12
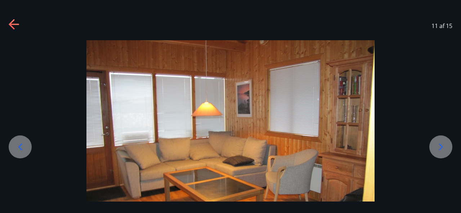
click at [438, 144] on icon at bounding box center [441, 147] width 12 height 12
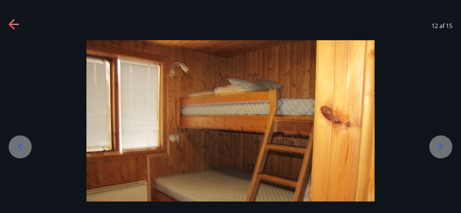
click at [438, 144] on icon at bounding box center [441, 147] width 12 height 12
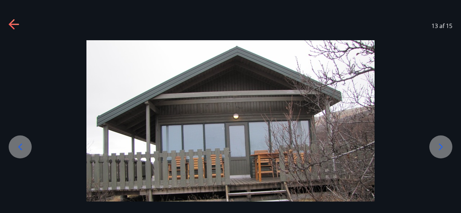
click at [438, 144] on icon at bounding box center [441, 147] width 12 height 12
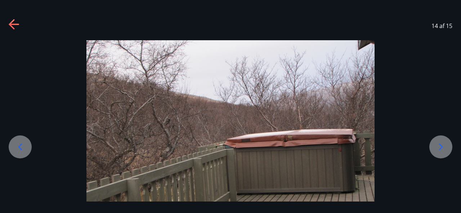
click at [438, 144] on icon at bounding box center [441, 147] width 12 height 12
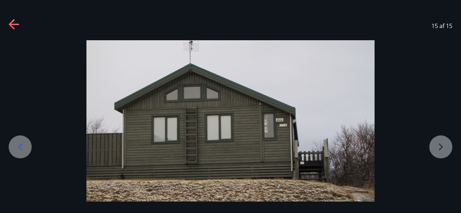
click at [438, 144] on div at bounding box center [230, 148] width 461 height 216
drag, startPoint x: 438, startPoint y: 144, endPoint x: 312, endPoint y: 153, distance: 126.3
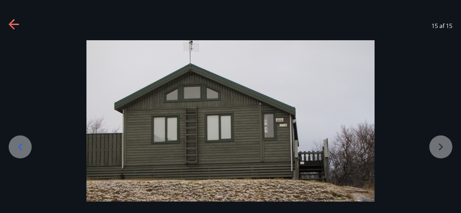
click at [312, 153] on div at bounding box center [230, 148] width 461 height 216
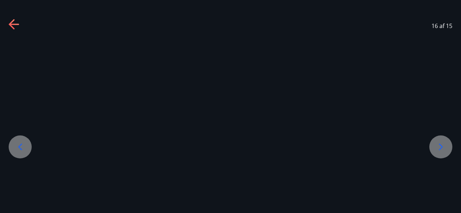
click at [312, 153] on div at bounding box center [230, 121] width 461 height 162
click at [442, 146] on icon at bounding box center [441, 147] width 4 height 7
click at [17, 144] on icon at bounding box center [20, 147] width 12 height 12
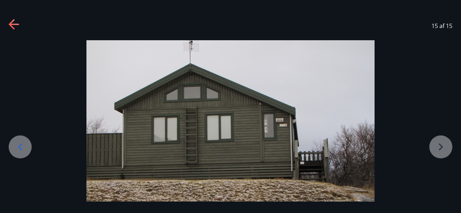
click at [26, 139] on div at bounding box center [20, 147] width 23 height 23
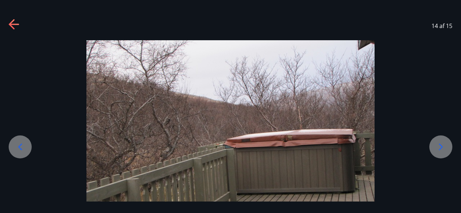
click at [26, 139] on div at bounding box center [20, 147] width 23 height 23
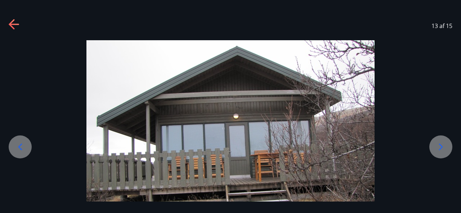
click at [26, 139] on div at bounding box center [20, 147] width 23 height 23
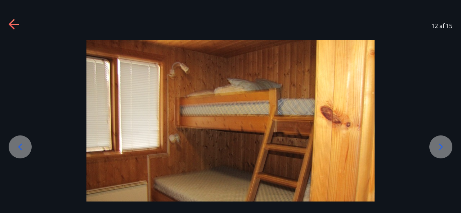
click at [26, 139] on div at bounding box center [20, 147] width 23 height 23
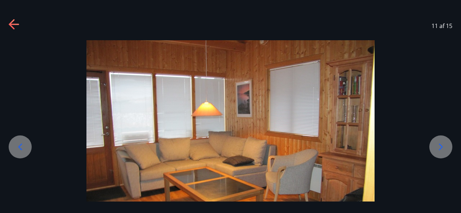
click at [26, 139] on div at bounding box center [20, 147] width 23 height 23
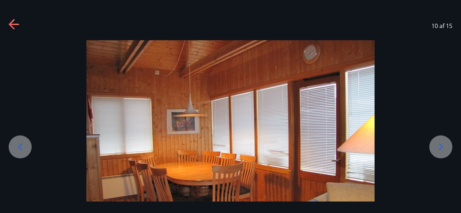
click at [26, 139] on div at bounding box center [20, 147] width 23 height 23
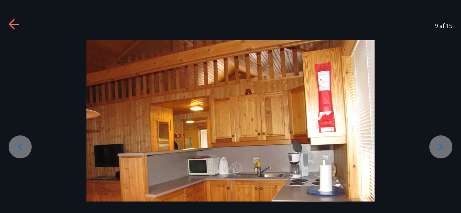
click at [26, 139] on div at bounding box center [20, 147] width 23 height 23
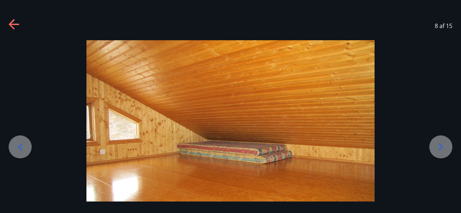
click at [26, 139] on div at bounding box center [20, 147] width 23 height 23
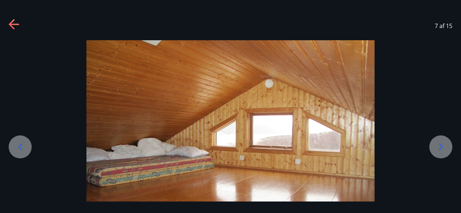
click at [26, 139] on div at bounding box center [20, 147] width 23 height 23
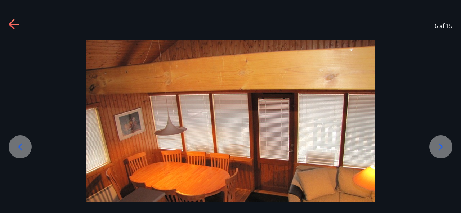
click at [26, 139] on div at bounding box center [20, 147] width 23 height 23
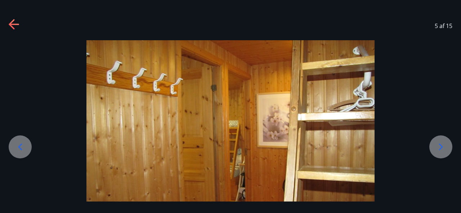
click at [26, 139] on div at bounding box center [20, 147] width 23 height 23
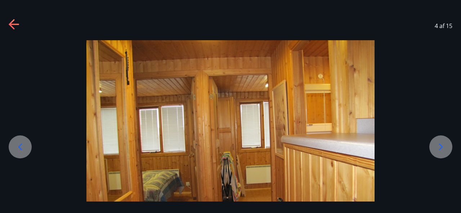
click at [26, 139] on div at bounding box center [20, 147] width 23 height 23
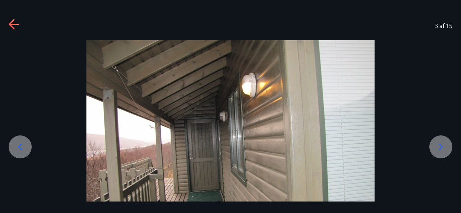
click at [441, 144] on icon at bounding box center [441, 147] width 12 height 12
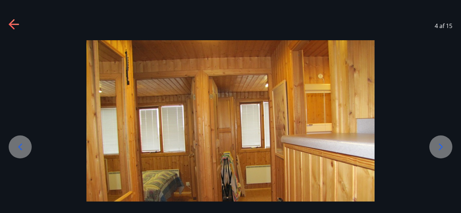
click at [441, 144] on icon at bounding box center [441, 147] width 12 height 12
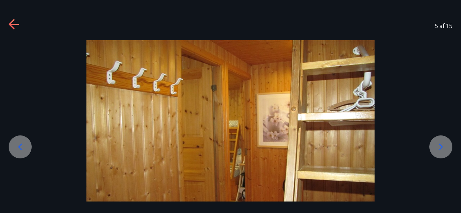
click at [441, 144] on icon at bounding box center [441, 147] width 12 height 12
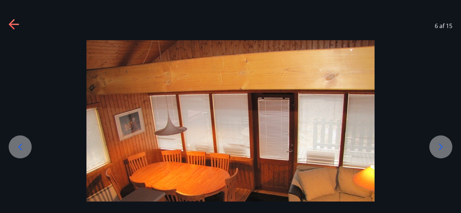
click at [441, 144] on icon at bounding box center [441, 147] width 12 height 12
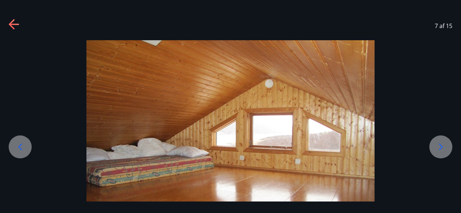
click at [441, 144] on icon at bounding box center [441, 147] width 12 height 12
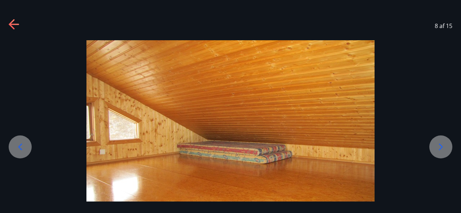
click at [441, 144] on icon at bounding box center [441, 147] width 12 height 12
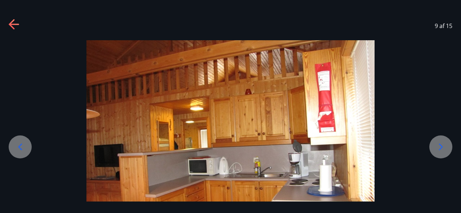
click at [441, 144] on icon at bounding box center [441, 147] width 12 height 12
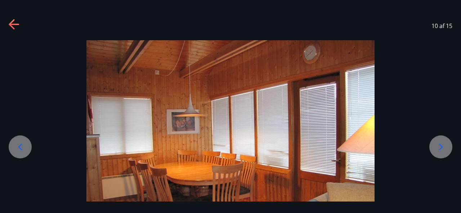
click at [441, 144] on icon at bounding box center [441, 147] width 12 height 12
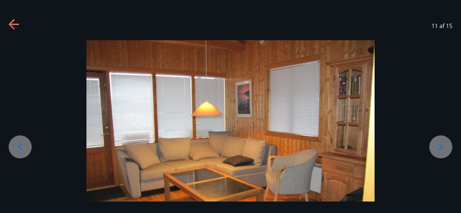
click at [441, 144] on icon at bounding box center [441, 147] width 12 height 12
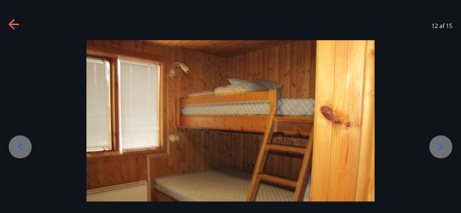
click at [441, 144] on icon at bounding box center [441, 147] width 12 height 12
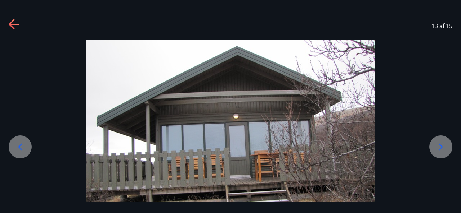
click at [441, 144] on icon at bounding box center [441, 147] width 12 height 12
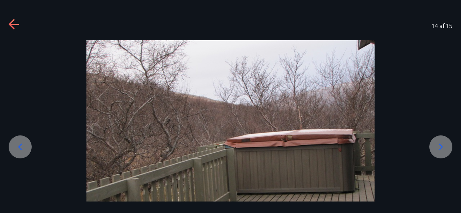
click at [441, 144] on icon at bounding box center [441, 147] width 12 height 12
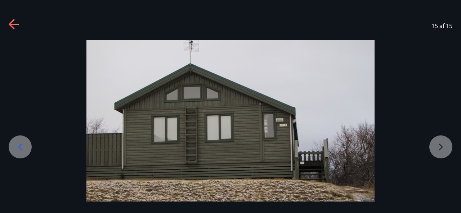
click at [441, 144] on div at bounding box center [230, 148] width 461 height 216
click at [16, 22] on icon at bounding box center [15, 25] width 12 height 12
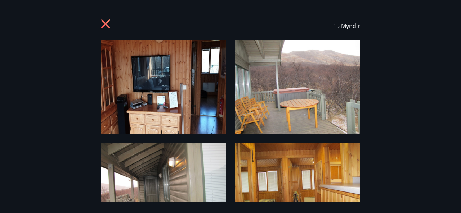
click at [109, 19] on div "15 Myndir" at bounding box center [230, 26] width 259 height 29
click at [105, 21] on icon at bounding box center [107, 25] width 12 height 12
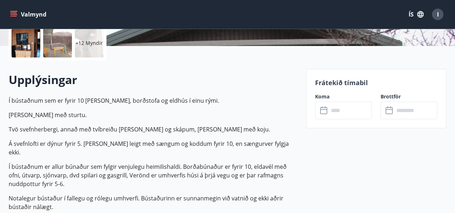
scroll to position [169, 0]
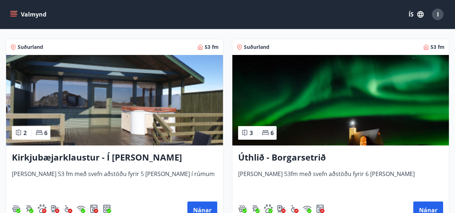
scroll to position [122, 0]
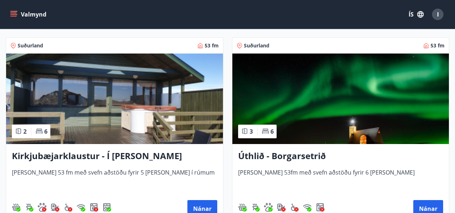
click at [89, 110] on img at bounding box center [114, 99] width 217 height 91
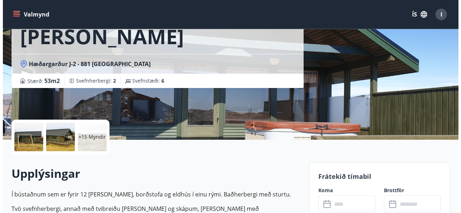
scroll to position [76, 0]
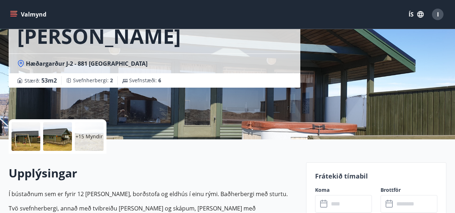
click at [94, 138] on p "+15 Myndir" at bounding box center [89, 136] width 27 height 7
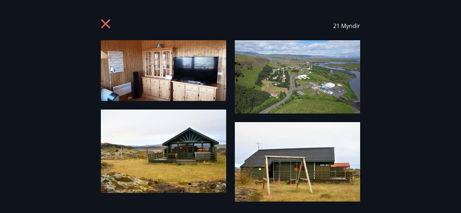
click at [145, 68] on img at bounding box center [163, 70] width 125 height 61
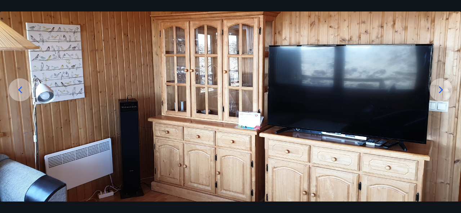
scroll to position [58, 0]
click at [443, 88] on icon at bounding box center [441, 90] width 12 height 12
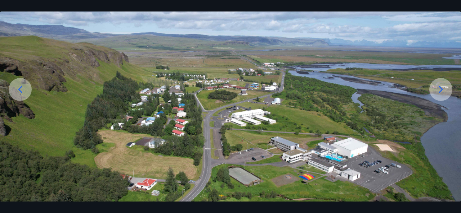
click at [443, 88] on icon at bounding box center [441, 90] width 12 height 12
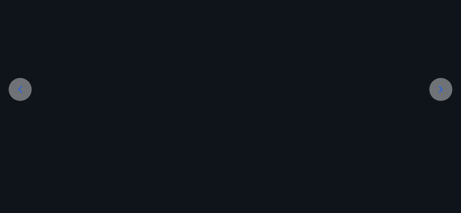
scroll to position [31, 0]
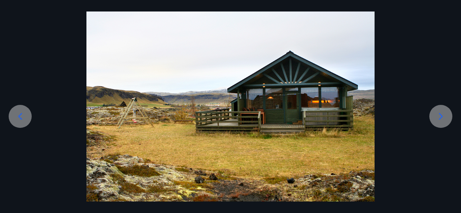
click at [443, 88] on div at bounding box center [230, 106] width 461 height 192
click at [441, 122] on icon at bounding box center [441, 117] width 12 height 12
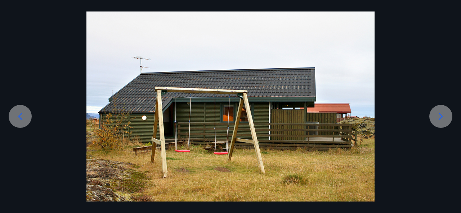
click at [441, 122] on icon at bounding box center [441, 117] width 12 height 12
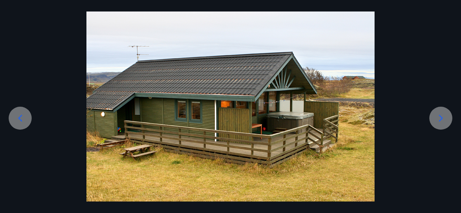
scroll to position [29, 0]
click at [441, 122] on icon at bounding box center [441, 119] width 12 height 12
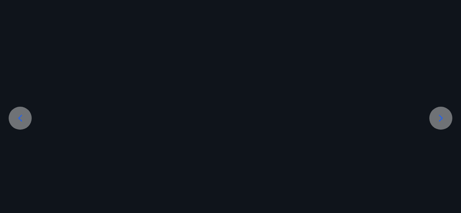
scroll to position [31, 0]
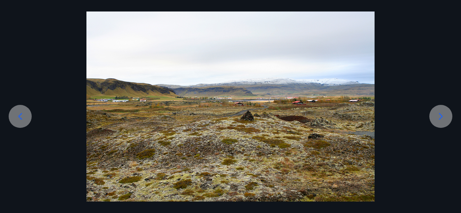
click at [441, 122] on icon at bounding box center [441, 117] width 12 height 12
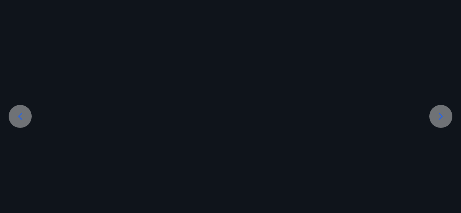
scroll to position [28, 0]
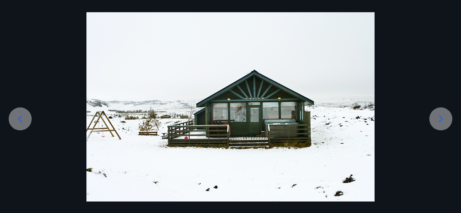
click at [441, 122] on icon at bounding box center [441, 119] width 12 height 12
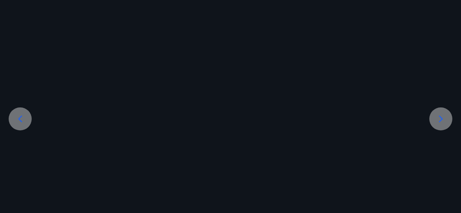
scroll to position [31, 0]
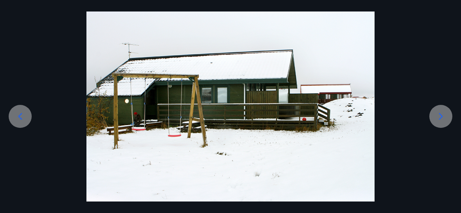
click at [441, 122] on icon at bounding box center [441, 117] width 12 height 12
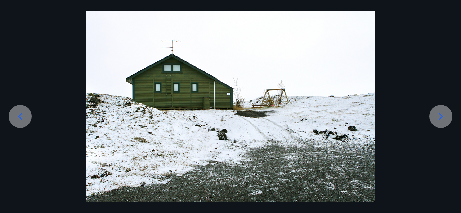
click at [441, 122] on icon at bounding box center [441, 117] width 12 height 12
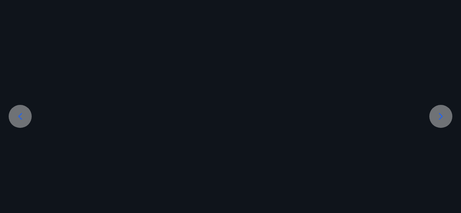
scroll to position [27, 0]
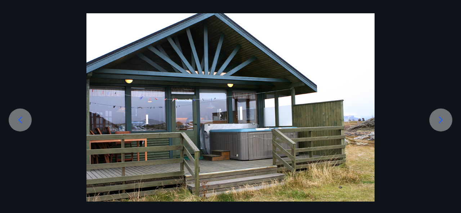
click at [441, 122] on icon at bounding box center [441, 120] width 4 height 7
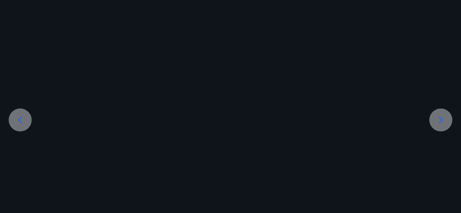
scroll to position [31, 0]
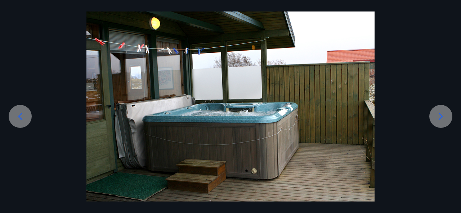
click at [441, 122] on icon at bounding box center [441, 117] width 12 height 12
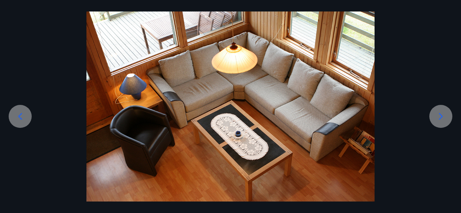
click at [441, 122] on icon at bounding box center [441, 117] width 12 height 12
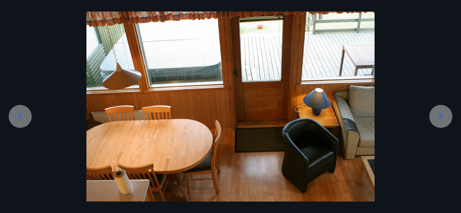
click at [441, 122] on icon at bounding box center [441, 117] width 12 height 12
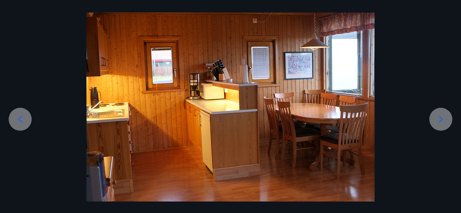
scroll to position [28, 0]
click at [441, 122] on icon at bounding box center [441, 120] width 12 height 12
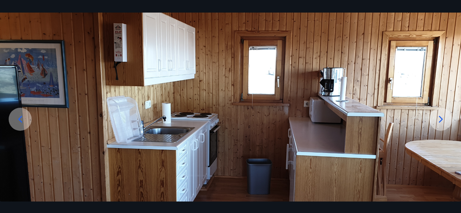
scroll to position [31, 0]
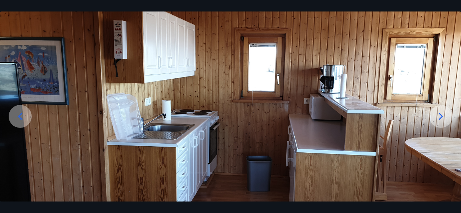
click at [441, 122] on icon at bounding box center [441, 117] width 12 height 12
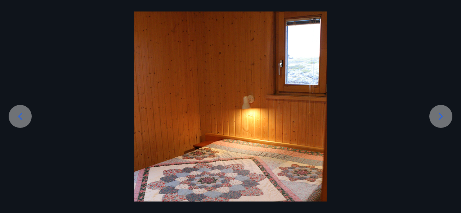
click at [441, 122] on icon at bounding box center [441, 117] width 12 height 12
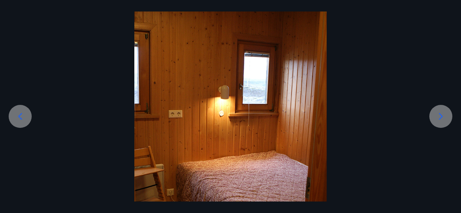
click at [441, 122] on icon at bounding box center [441, 117] width 12 height 12
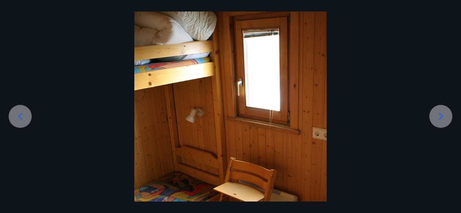
click at [441, 122] on icon at bounding box center [441, 117] width 12 height 12
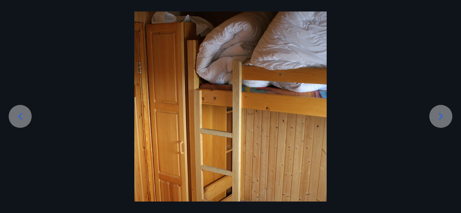
click at [441, 122] on icon at bounding box center [441, 117] width 12 height 12
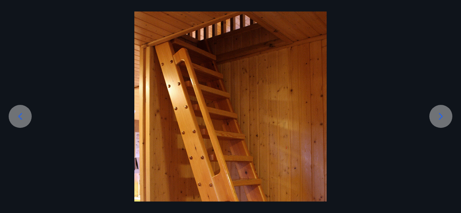
click at [441, 122] on icon at bounding box center [441, 117] width 12 height 12
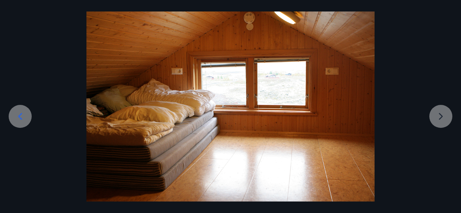
click at [441, 122] on div at bounding box center [230, 106] width 461 height 192
click at [439, 115] on div at bounding box center [230, 106] width 461 height 192
click at [439, 114] on div at bounding box center [230, 106] width 461 height 192
click at [439, 116] on div at bounding box center [230, 106] width 461 height 192
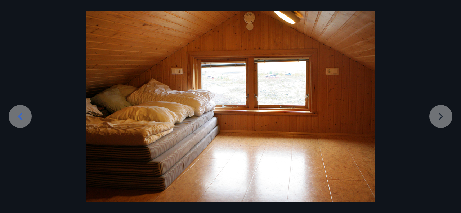
click at [442, 118] on div at bounding box center [230, 106] width 461 height 192
click at [20, 115] on icon at bounding box center [20, 116] width 4 height 7
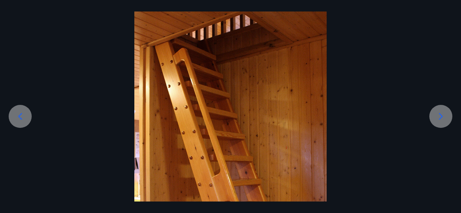
click at [13, 21] on div at bounding box center [230, 154] width 461 height 288
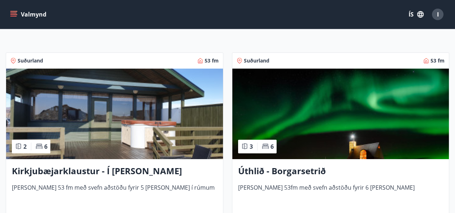
scroll to position [109, 0]
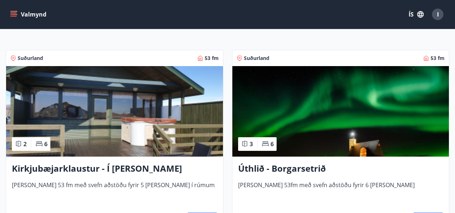
click at [321, 108] on img at bounding box center [341, 111] width 217 height 91
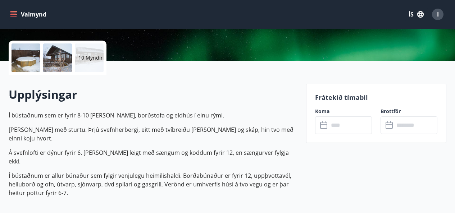
scroll to position [154, 0]
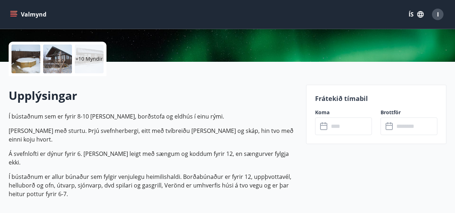
click at [270, 134] on p "[PERSON_NAME] með sturtu. Þrjú svefnherbergi, eitt með tvíbreiðu [PERSON_NAME] …" at bounding box center [153, 135] width 289 height 17
click at [236, 150] on p "Á svefnlofti er dýnur fyrir 6. [PERSON_NAME] leigt með sængum og koddum fyrir 1…" at bounding box center [153, 158] width 289 height 17
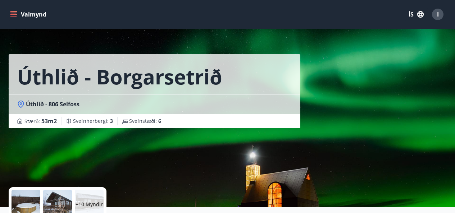
scroll to position [0, 0]
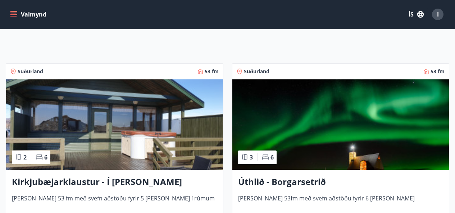
scroll to position [92, 0]
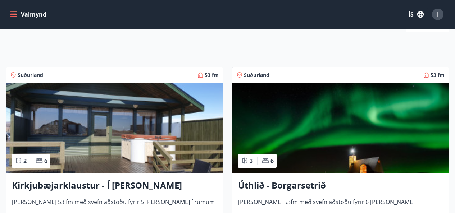
click at [358, 100] on img at bounding box center [341, 128] width 217 height 91
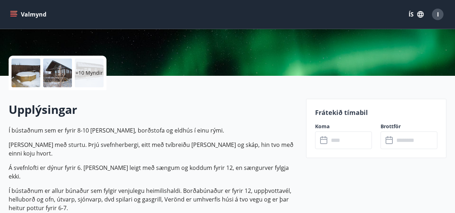
scroll to position [136, 0]
